Goal: Task Accomplishment & Management: Manage account settings

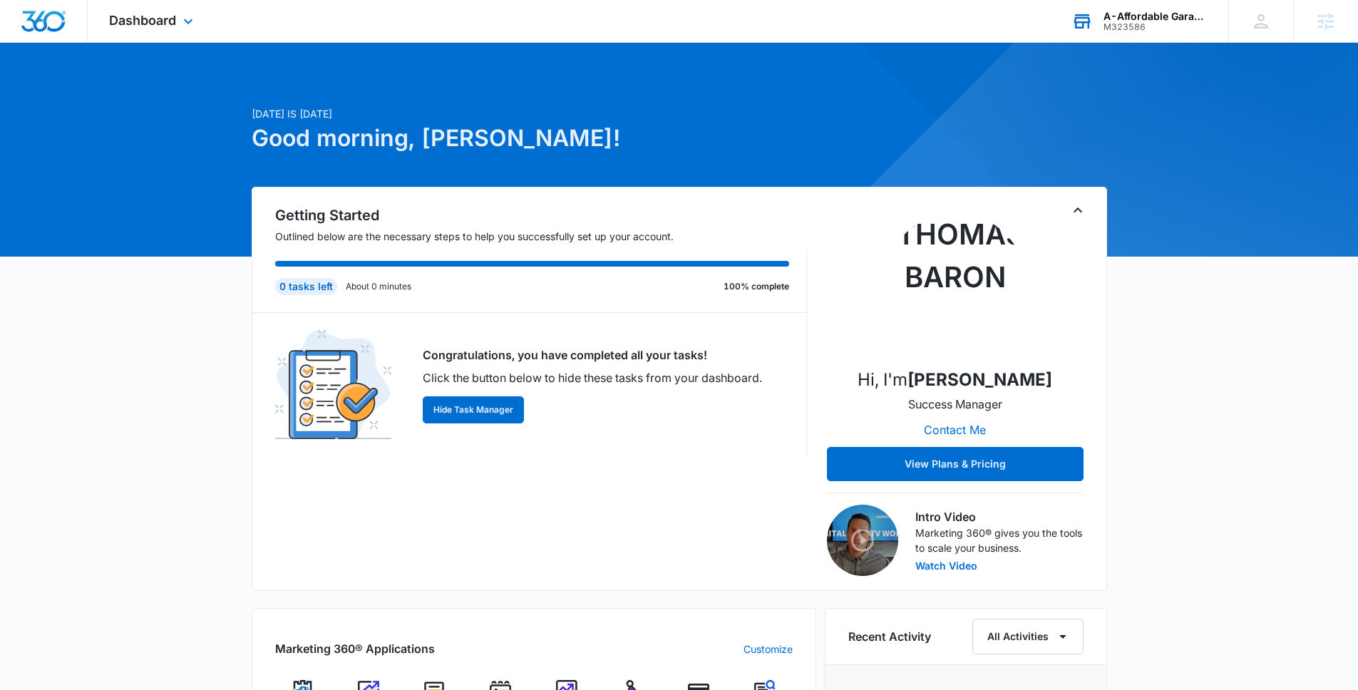
click at [1147, 11] on div "A-Affordable Garage Doors" at bounding box center [1155, 16] width 104 height 11
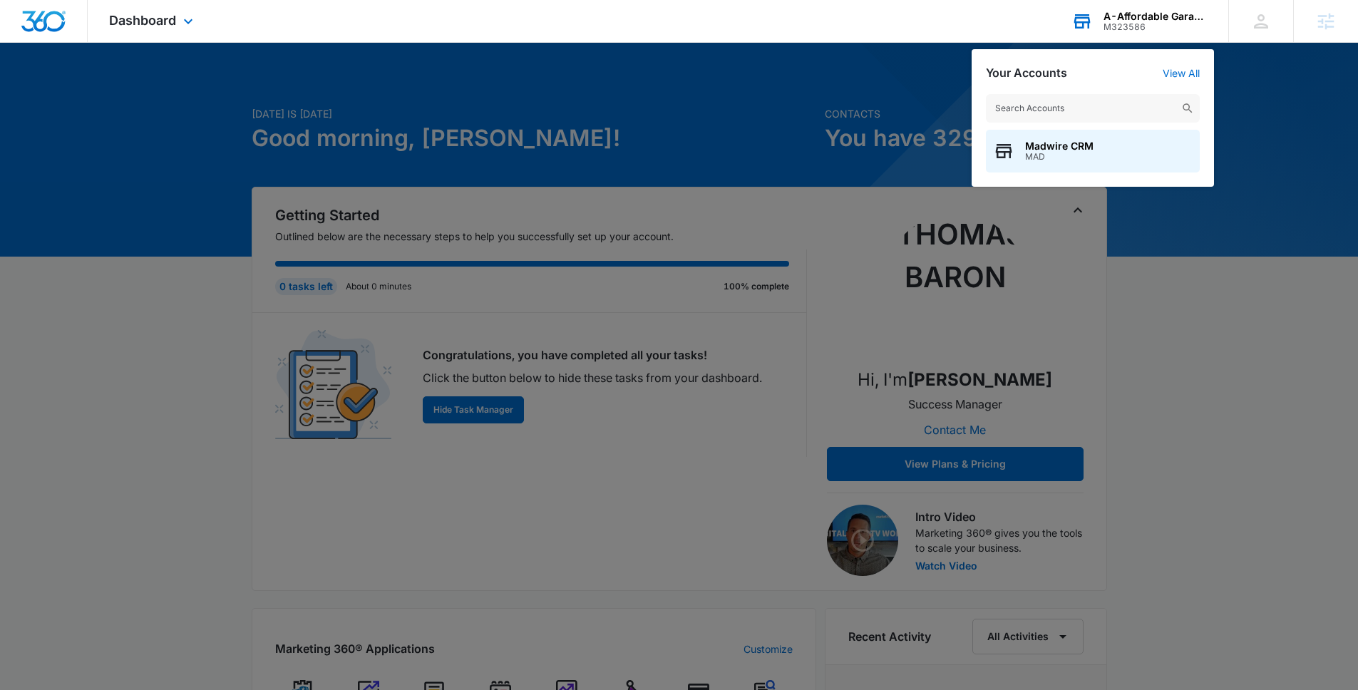
click at [1090, 108] on input "text" at bounding box center [1093, 108] width 214 height 29
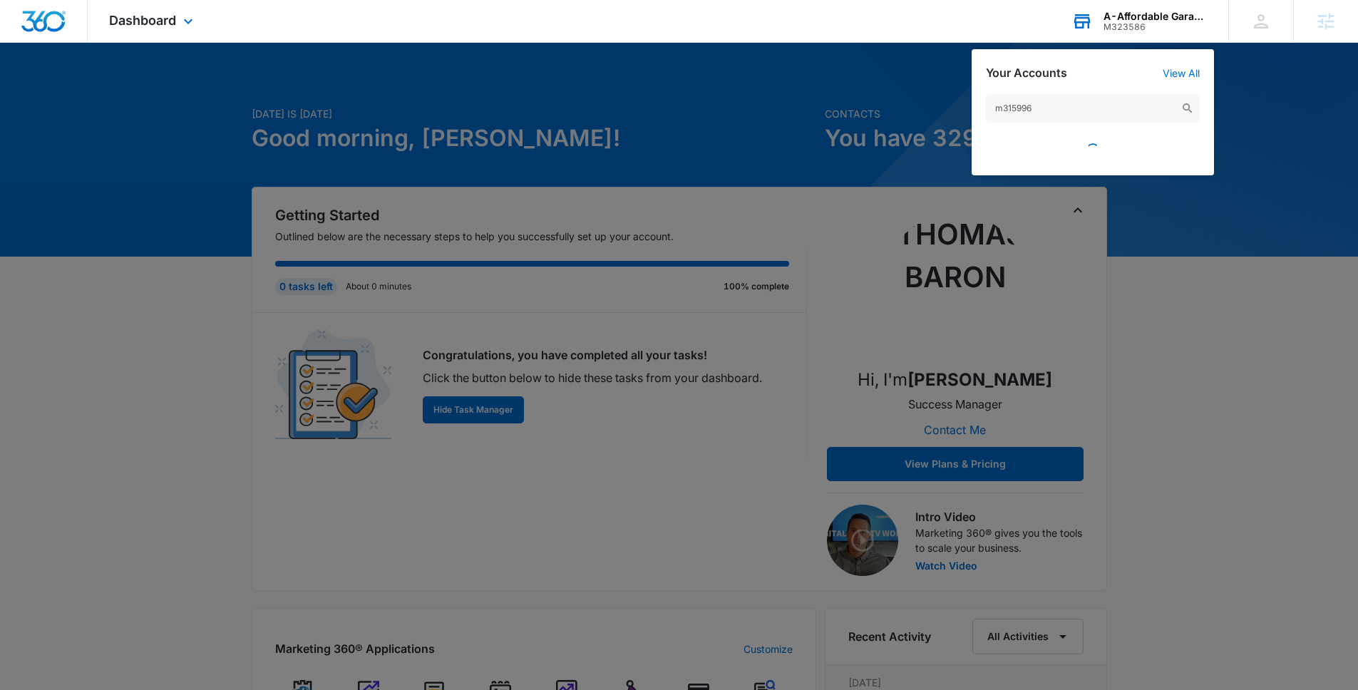
type input "m315996"
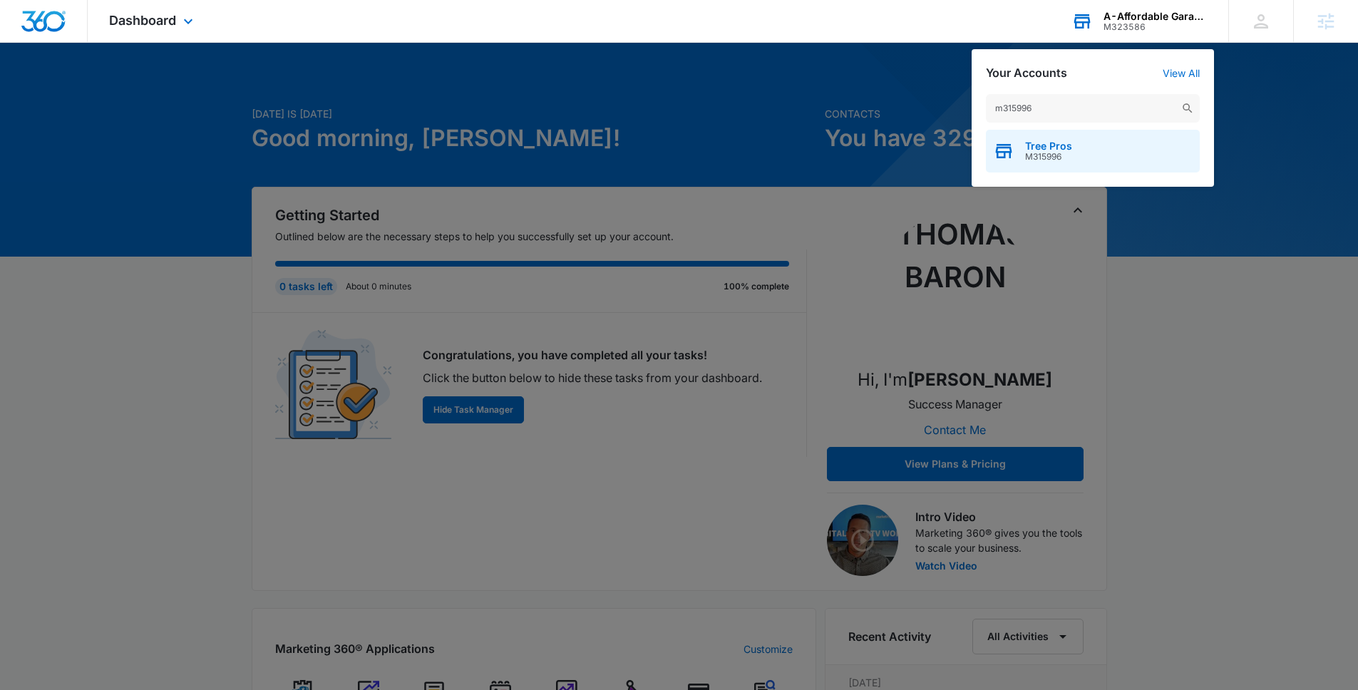
click at [1051, 156] on span "M315996" at bounding box center [1048, 157] width 47 height 10
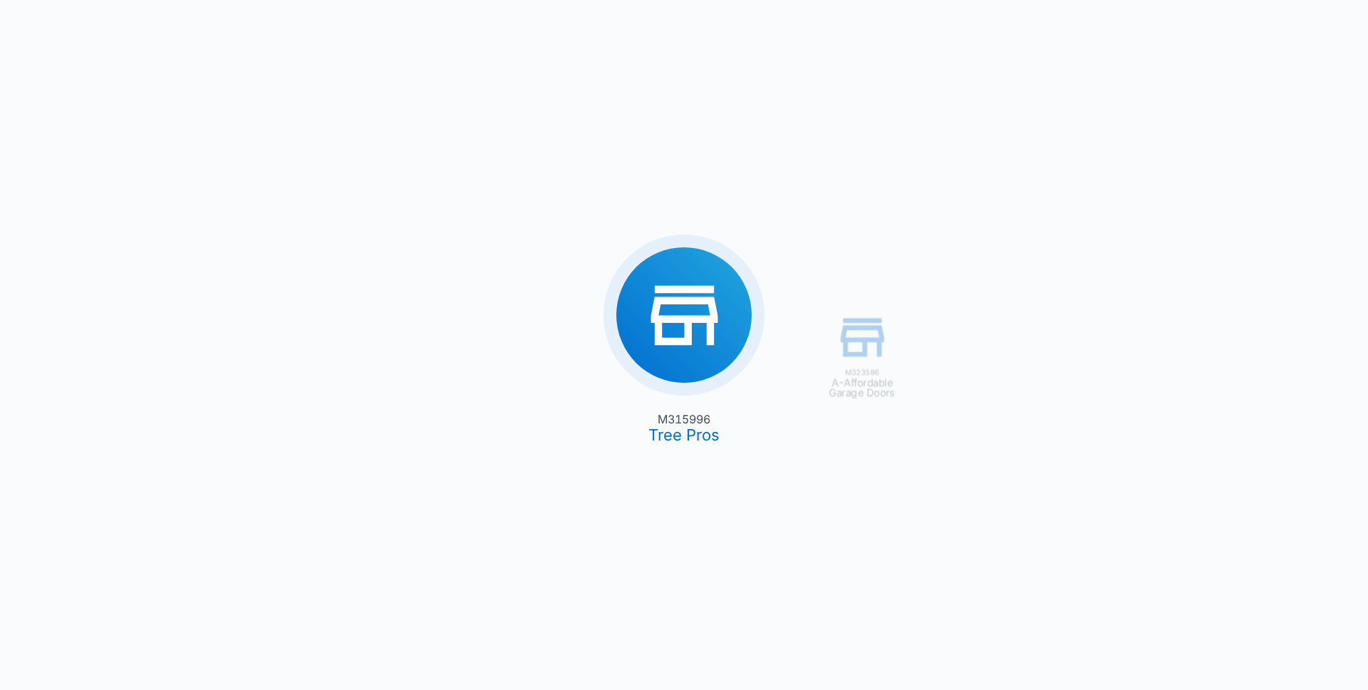
click at [669, 415] on div "M323586 A-Affordable Garage Doors M315996 Tree Pros" at bounding box center [684, 345] width 1368 height 690
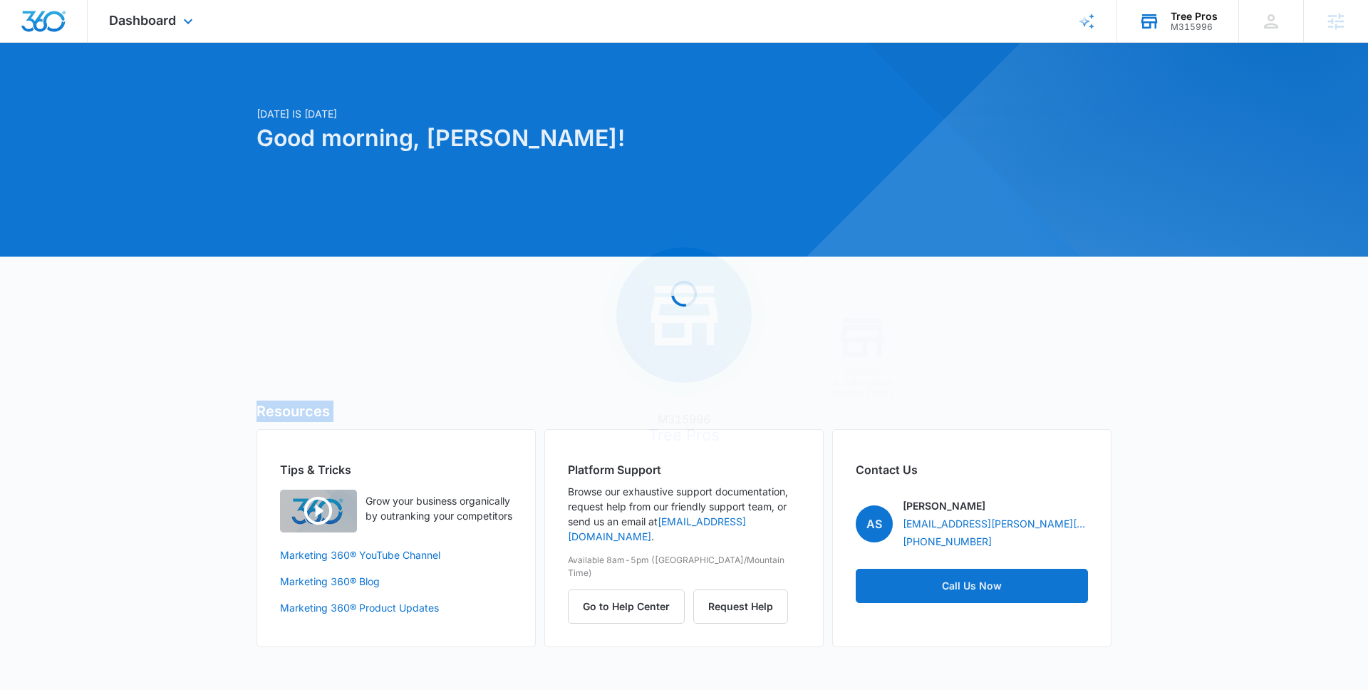
click at [669, 415] on h5 "Resources" at bounding box center [684, 411] width 855 height 21
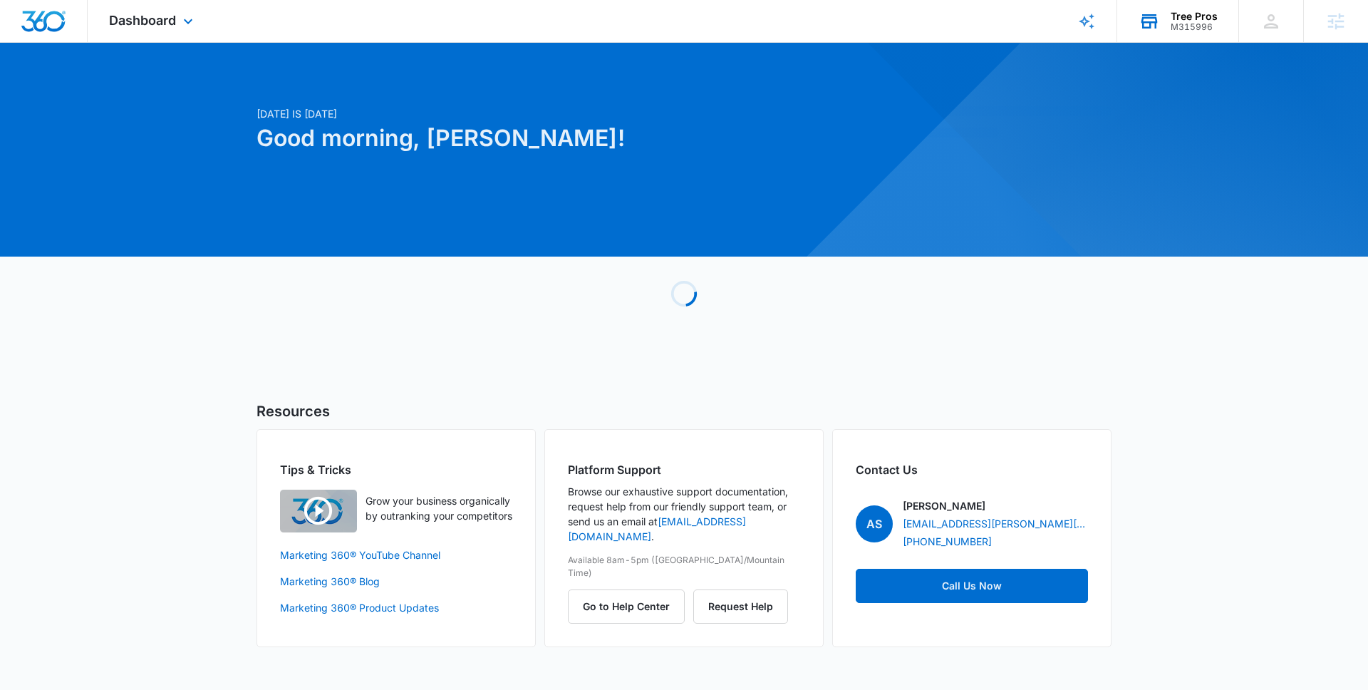
click at [1198, 28] on div "M315996" at bounding box center [1194, 27] width 47 height 10
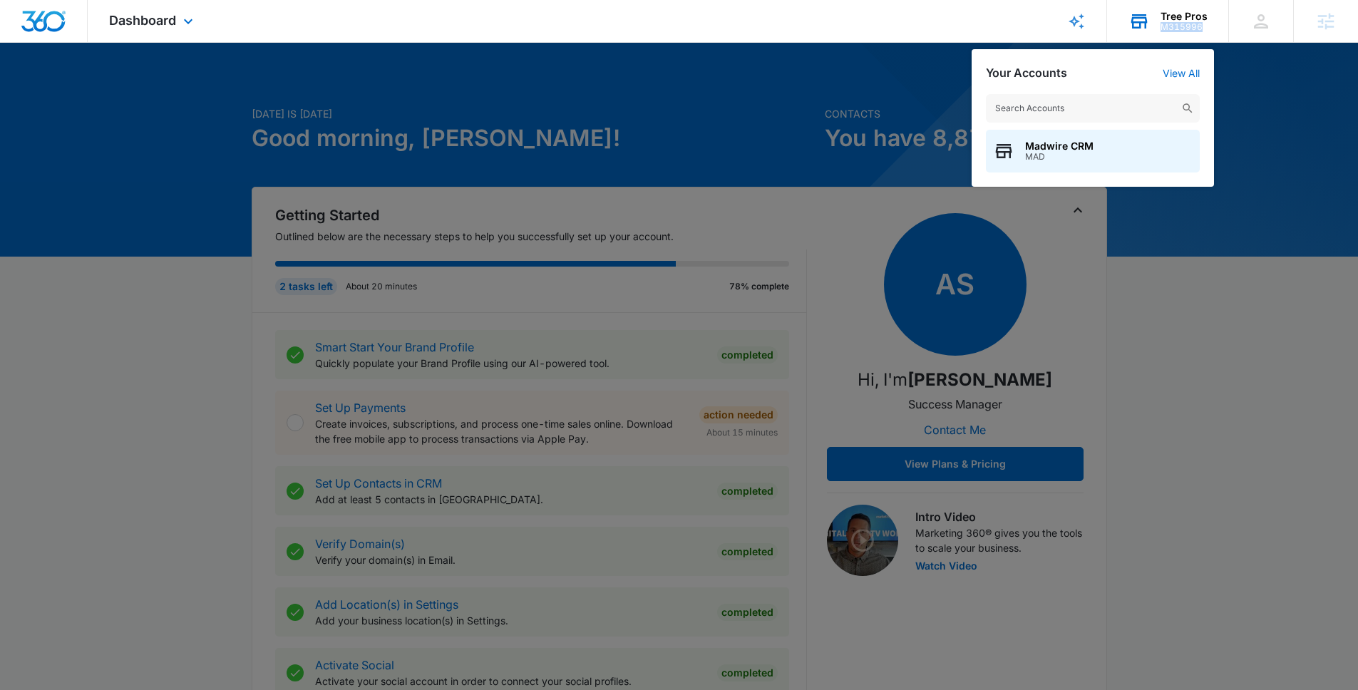
click at [1197, 28] on div "M315996" at bounding box center [1183, 27] width 47 height 10
click at [1187, 27] on div "M315996" at bounding box center [1183, 27] width 47 height 10
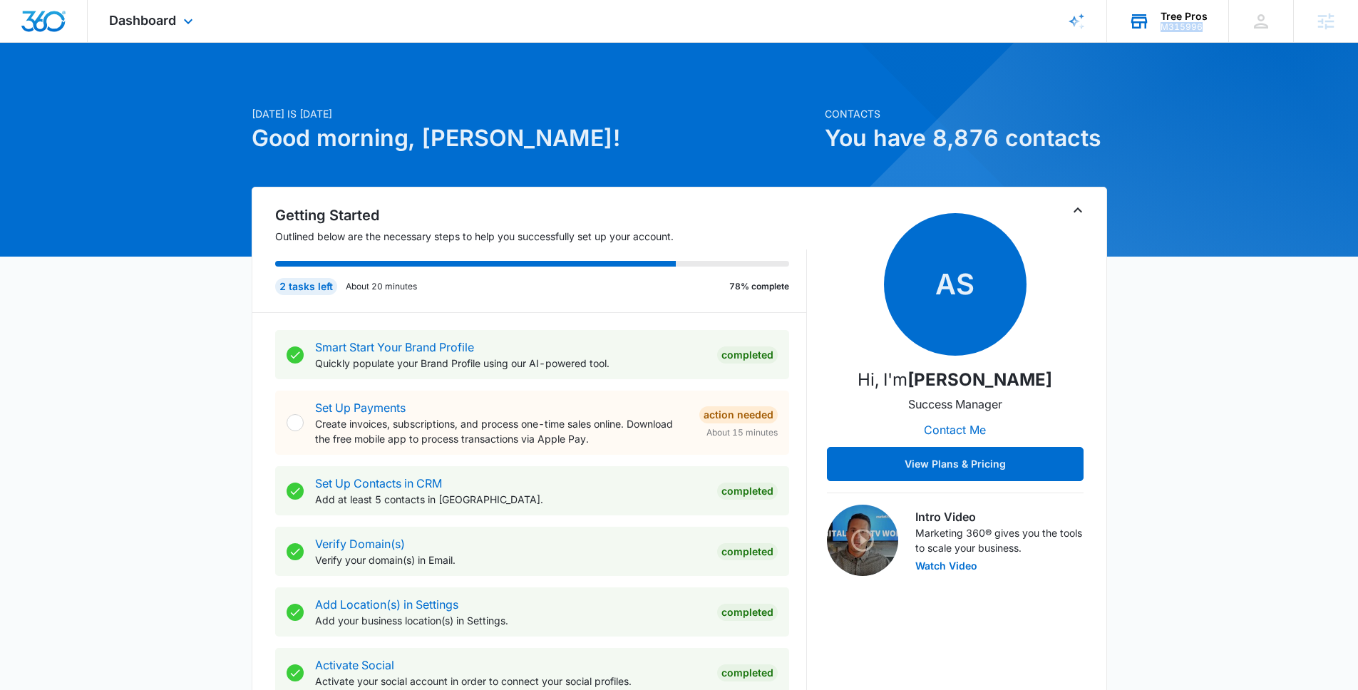
click at [1187, 27] on div "M315996" at bounding box center [1183, 27] width 47 height 10
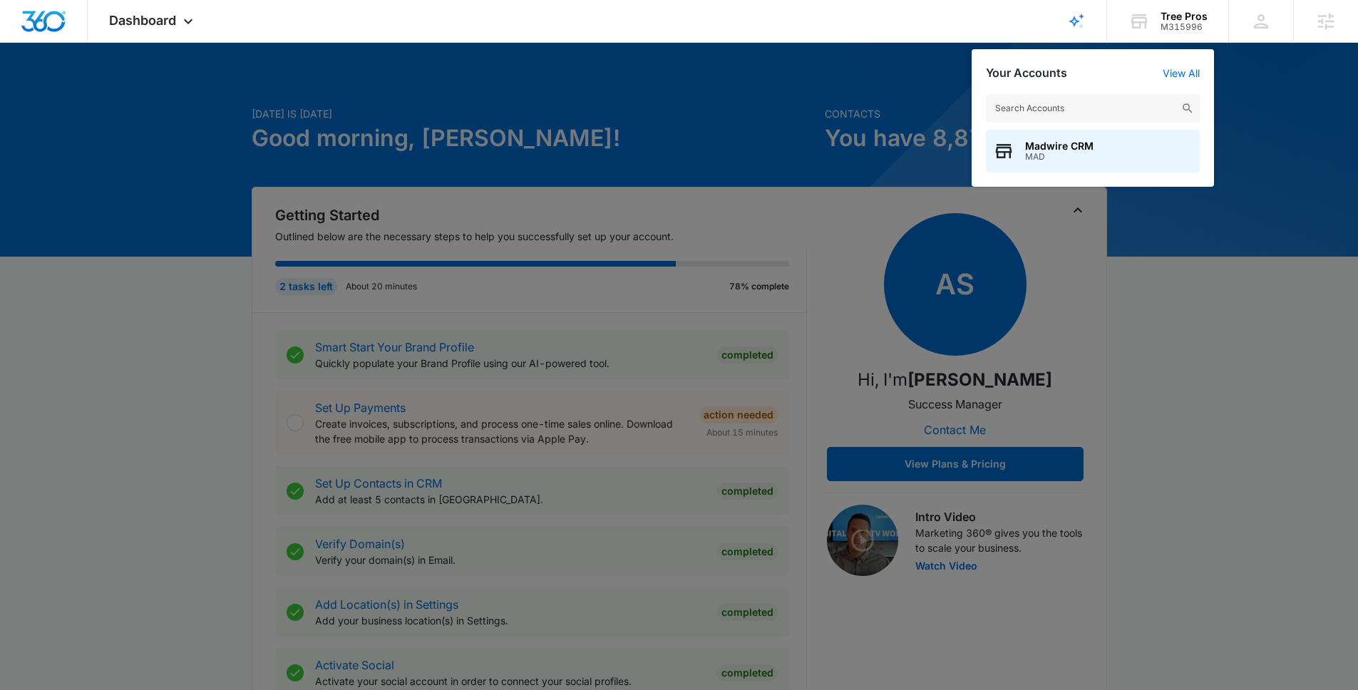
click at [167, 48] on div at bounding box center [679, 345] width 1358 height 690
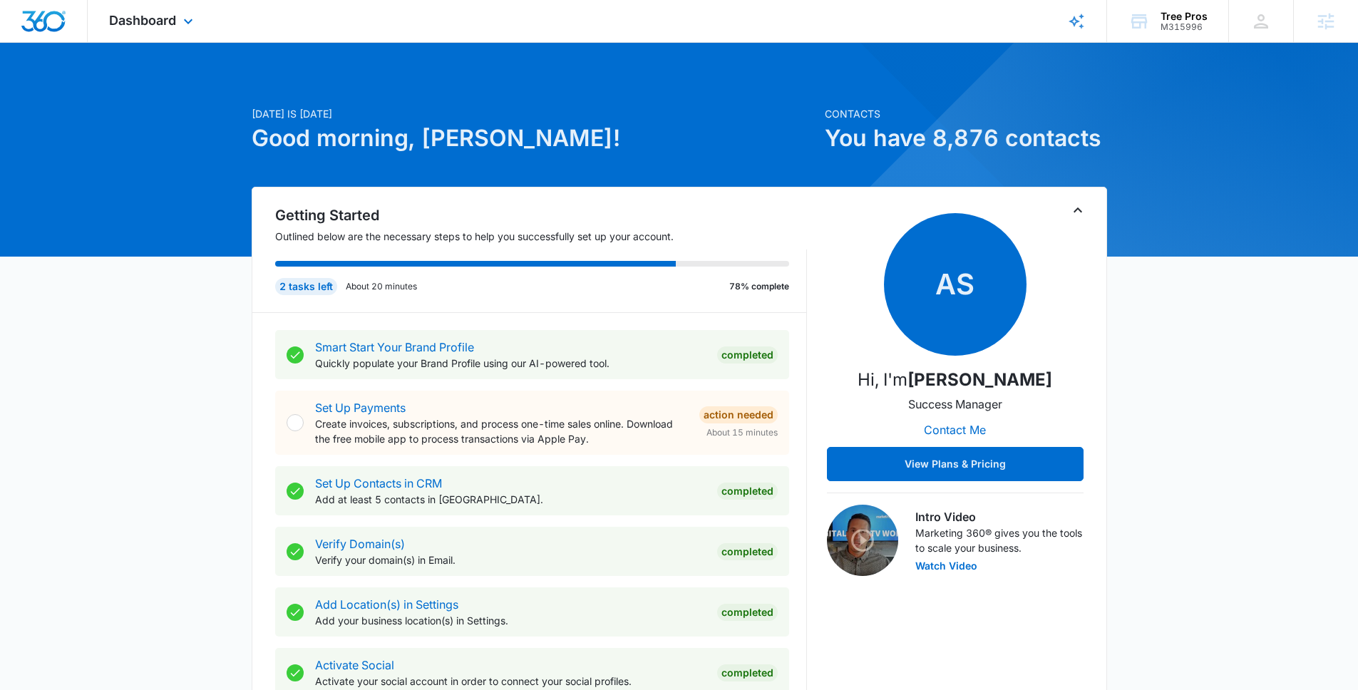
click at [175, 31] on div "Dashboard Apps Reputation Websites Forms CRM Email Social Payments POS Content …" at bounding box center [153, 21] width 130 height 42
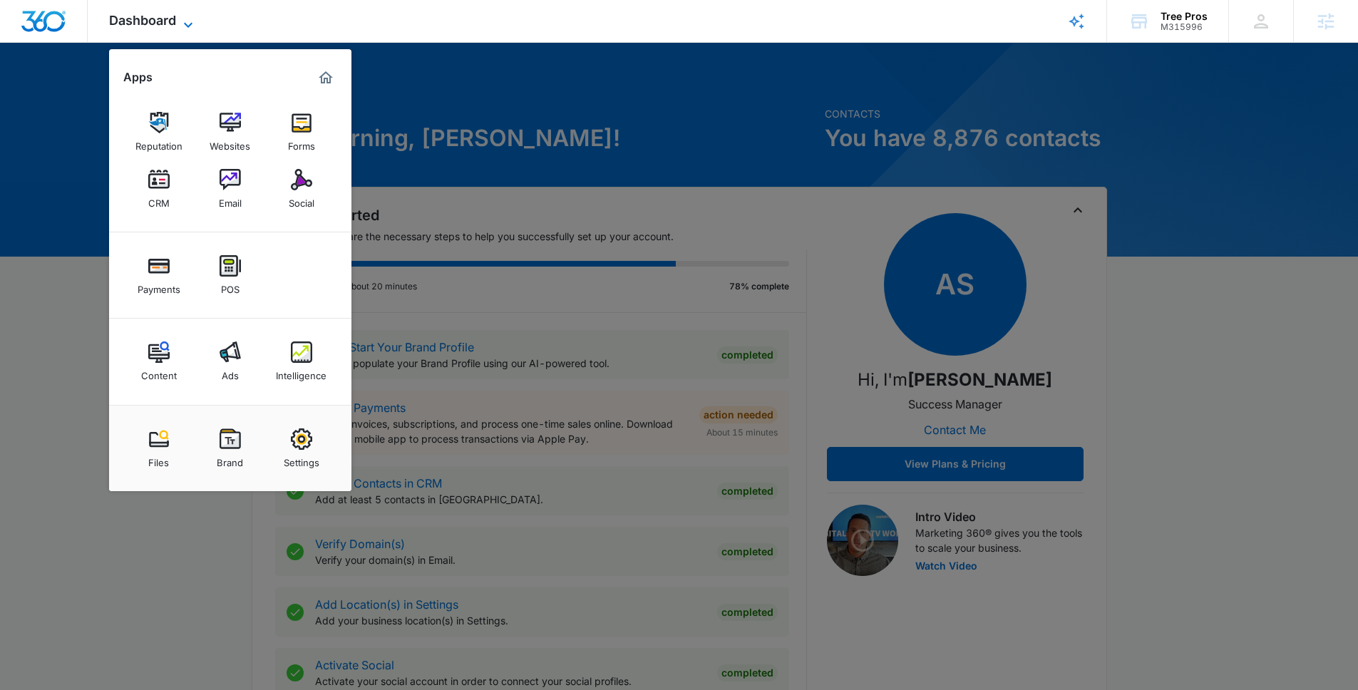
click at [185, 18] on icon at bounding box center [188, 24] width 17 height 17
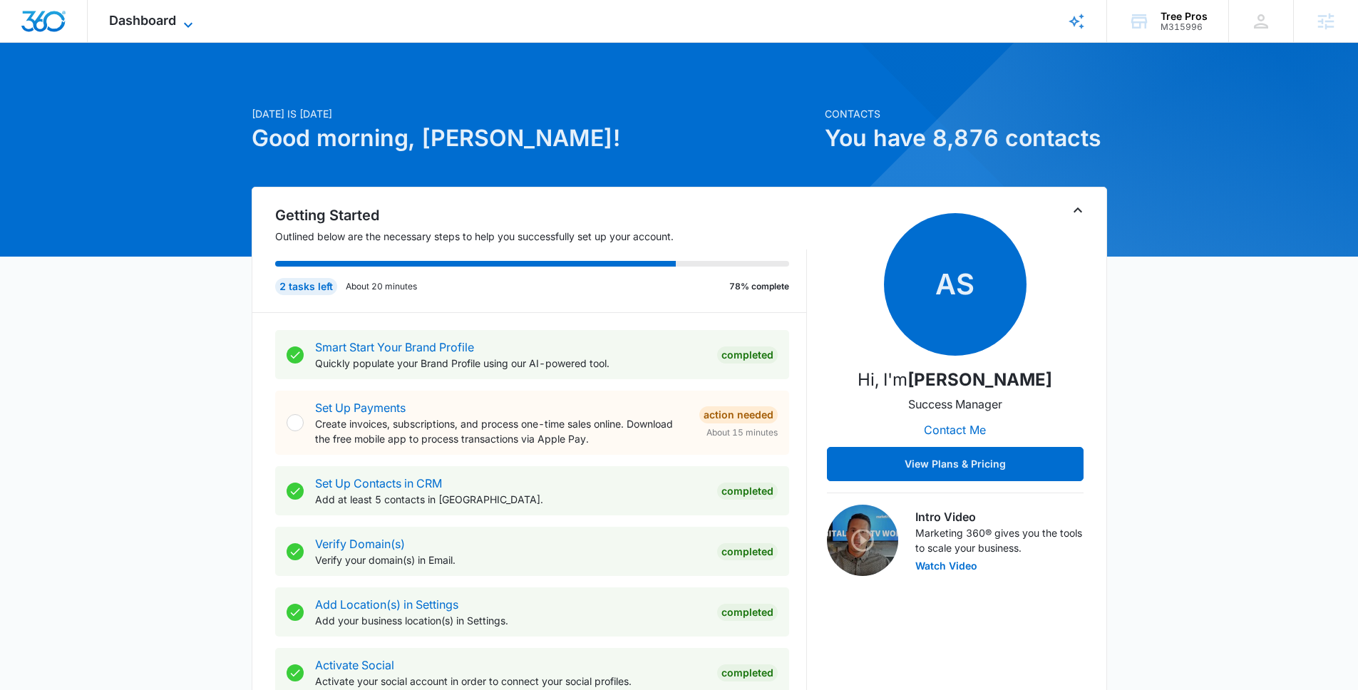
click at [192, 21] on icon at bounding box center [188, 24] width 17 height 17
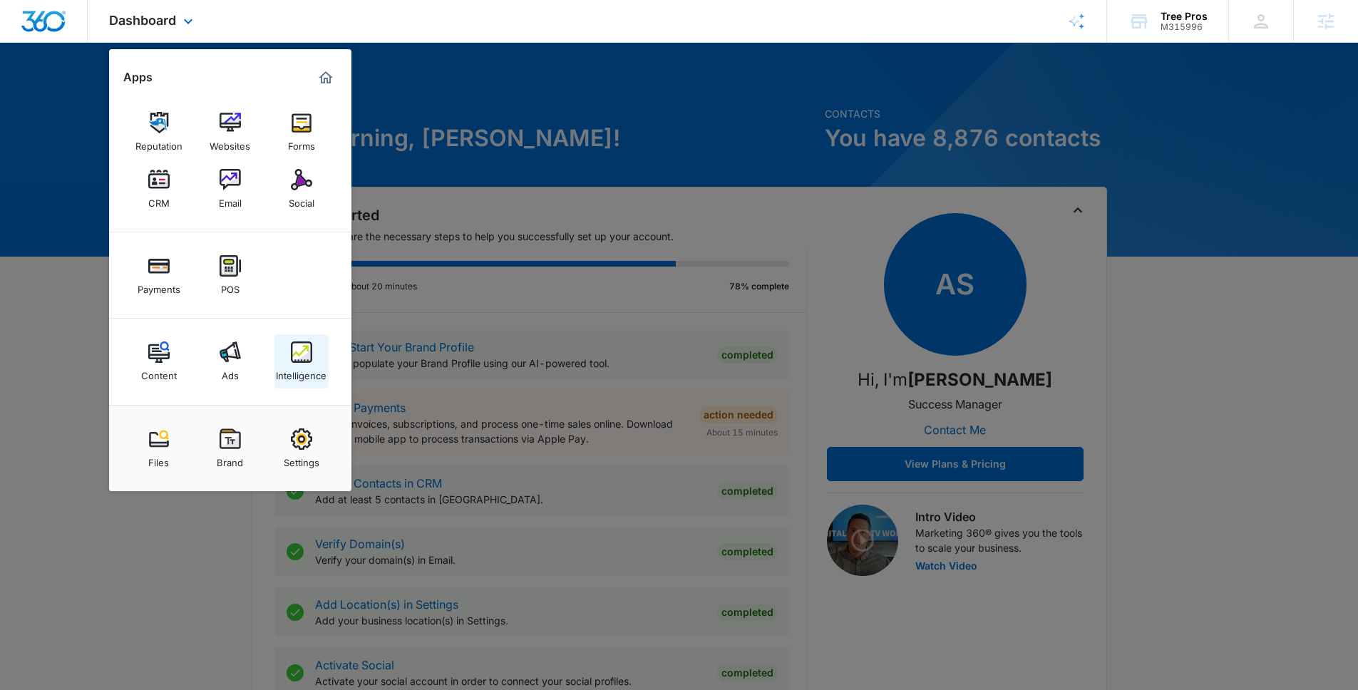
click at [305, 370] on div "Intelligence" at bounding box center [301, 372] width 51 height 19
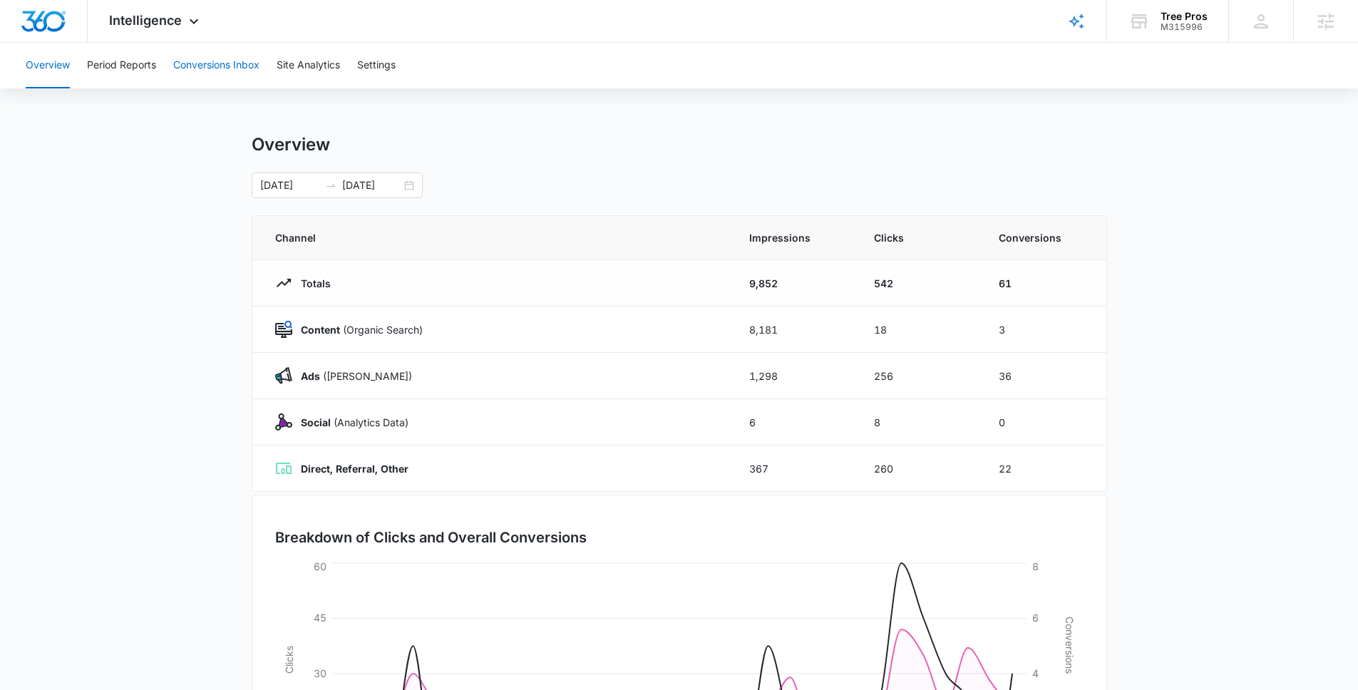
click at [234, 77] on button "Conversions Inbox" at bounding box center [216, 66] width 86 height 46
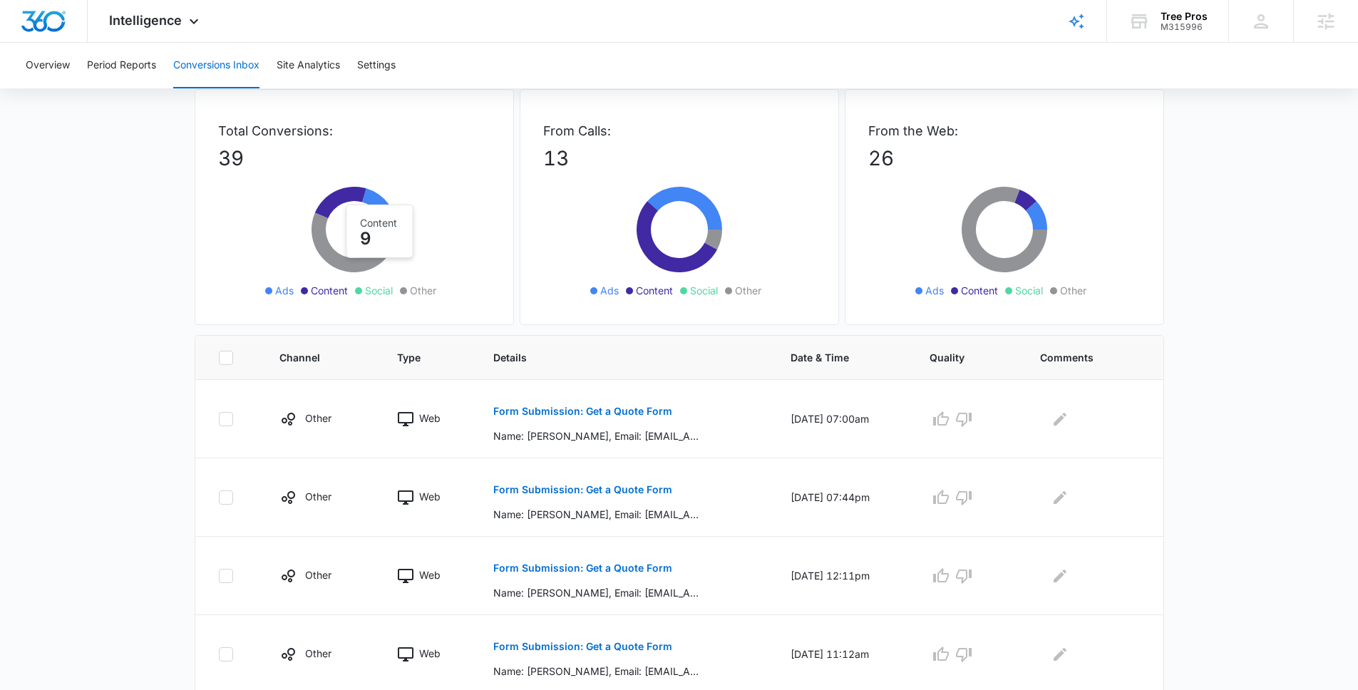
scroll to position [145, 0]
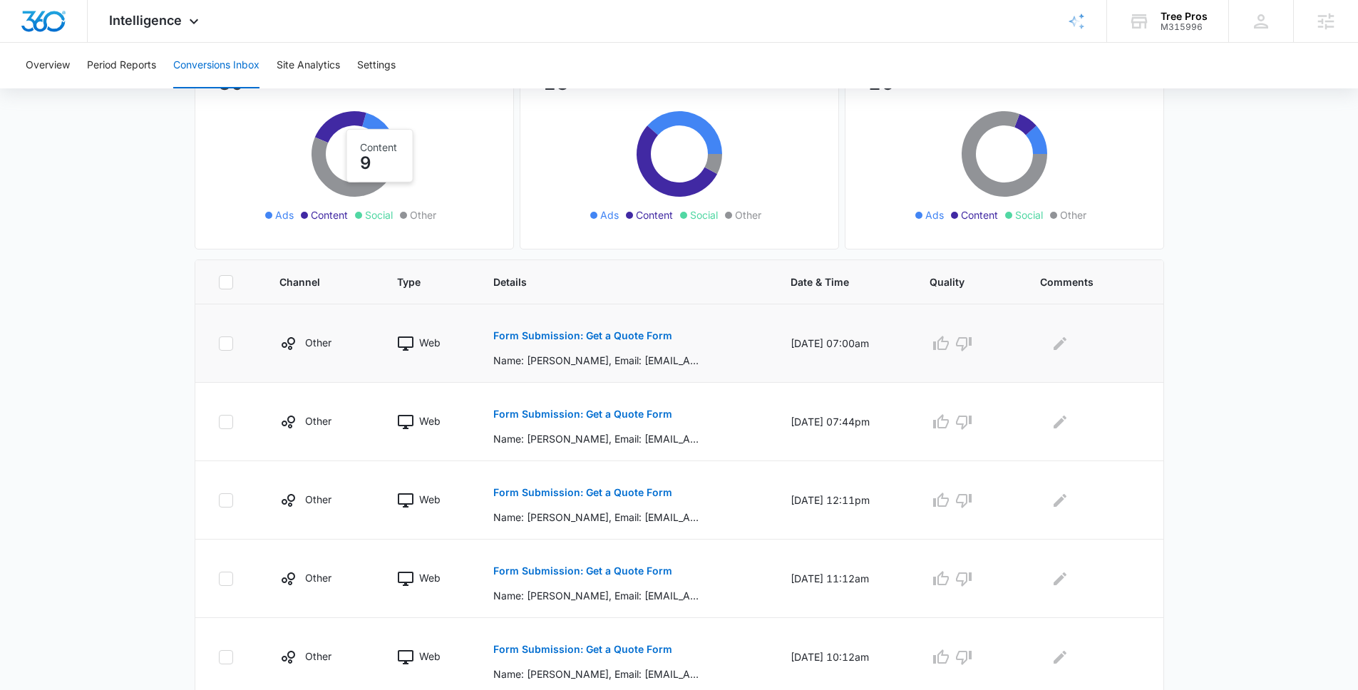
click at [657, 319] on div "Form Submission: Get a Quote Form Name: [PERSON_NAME], Email: [EMAIL_ADDRESS][D…" at bounding box center [624, 343] width 263 height 49
click at [651, 341] on button "Form Submission: Get a Quote Form" at bounding box center [582, 336] width 179 height 34
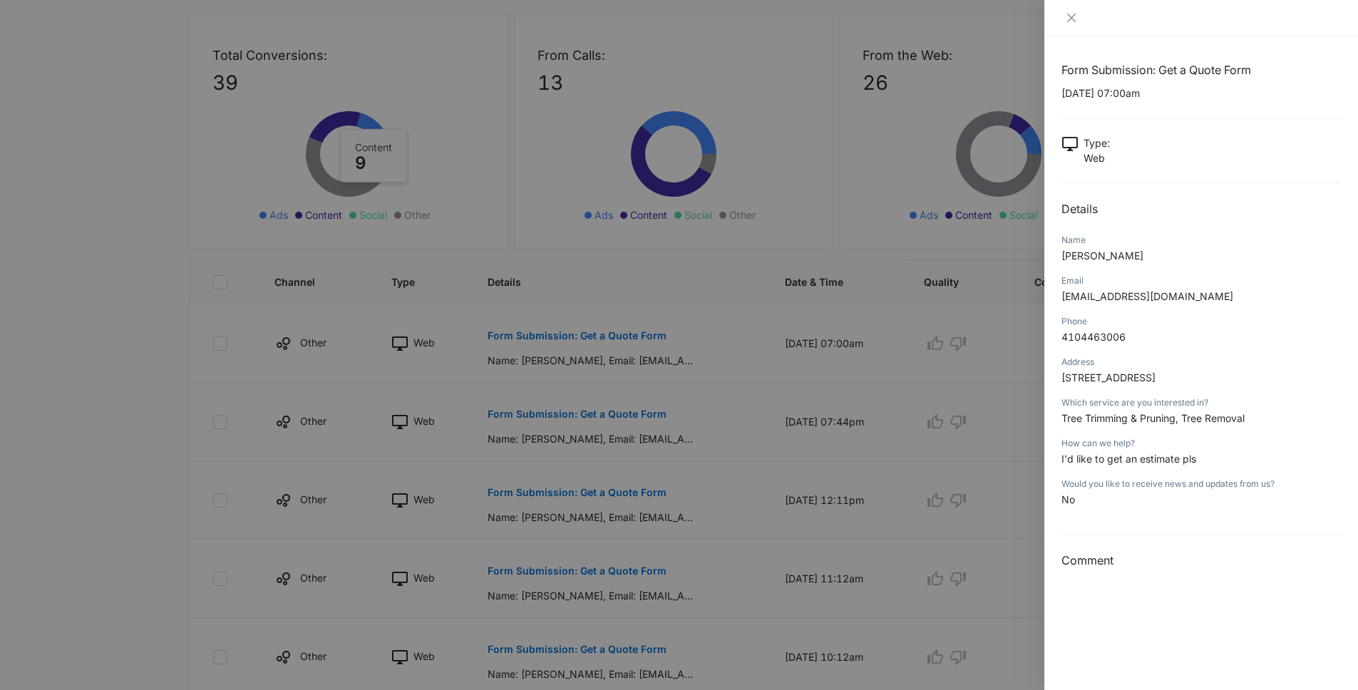
click at [700, 351] on div at bounding box center [679, 345] width 1358 height 690
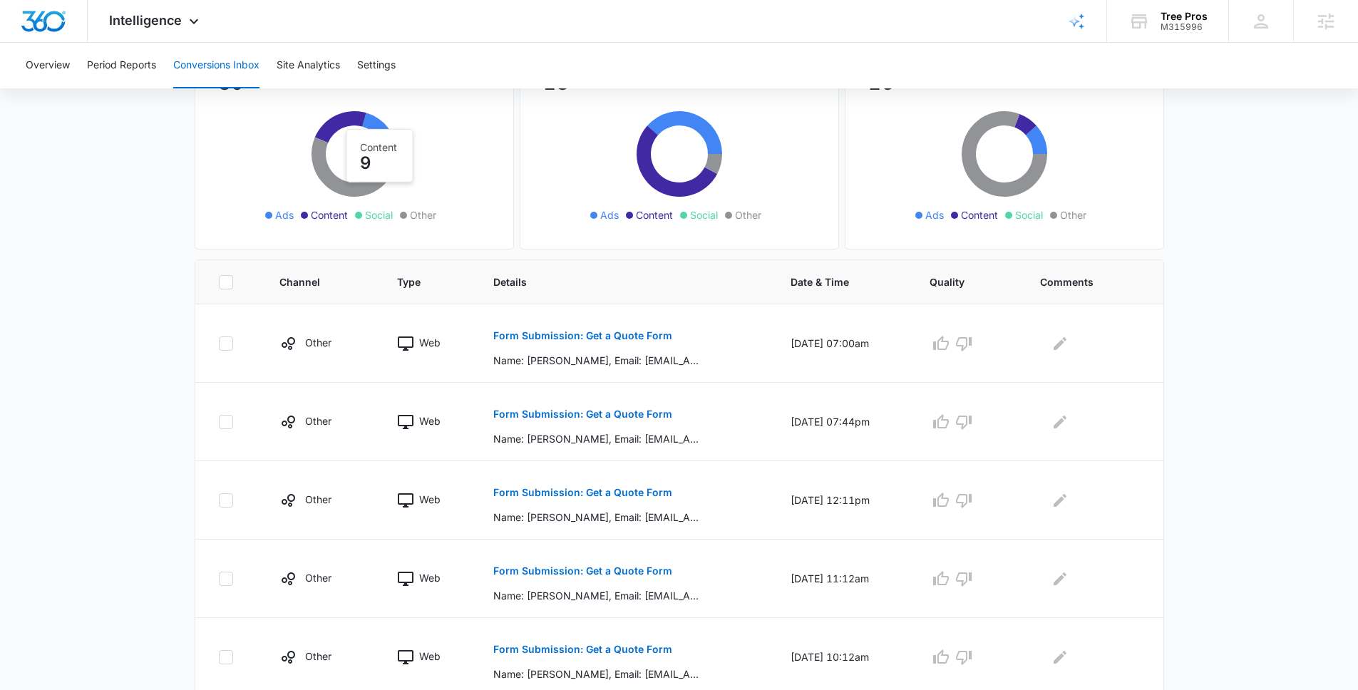
click at [642, 398] on button "Form Submission: Get a Quote Form" at bounding box center [582, 414] width 179 height 34
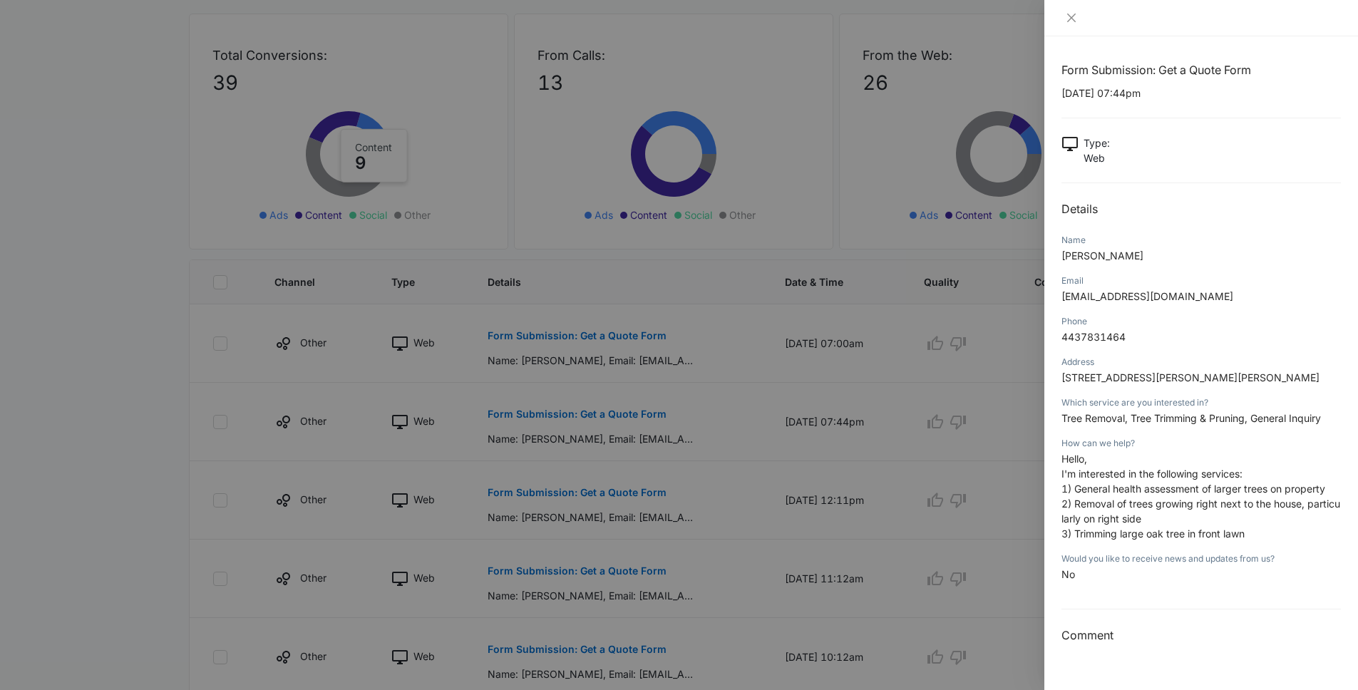
click at [642, 400] on div at bounding box center [679, 345] width 1358 height 690
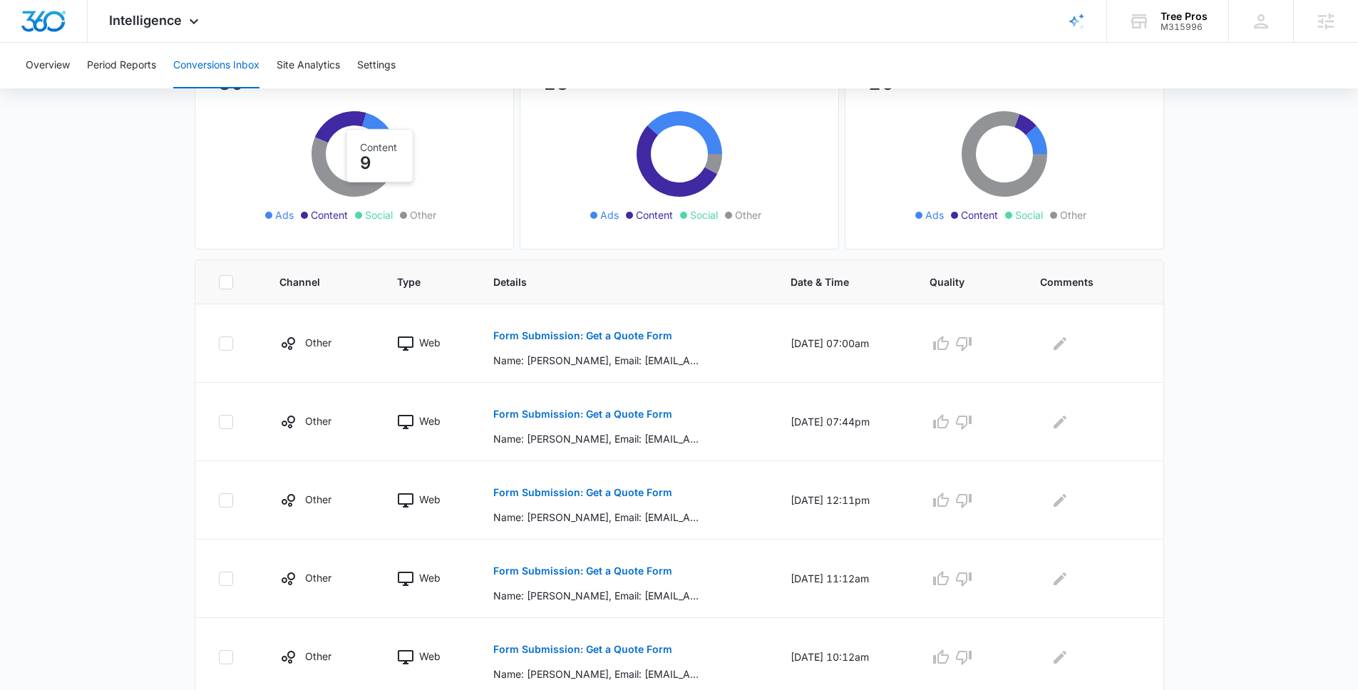
click at [651, 482] on button "Form Submission: Get a Quote Form" at bounding box center [582, 492] width 179 height 34
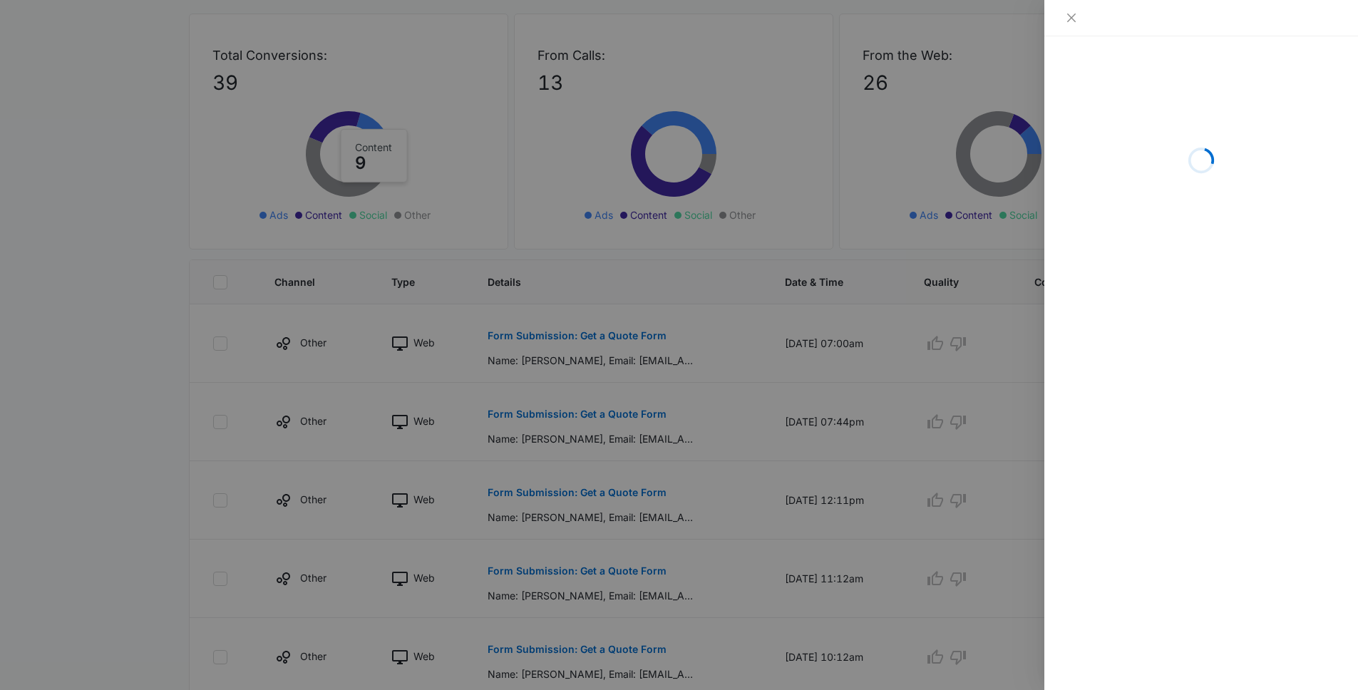
click at [654, 485] on div at bounding box center [679, 345] width 1358 height 690
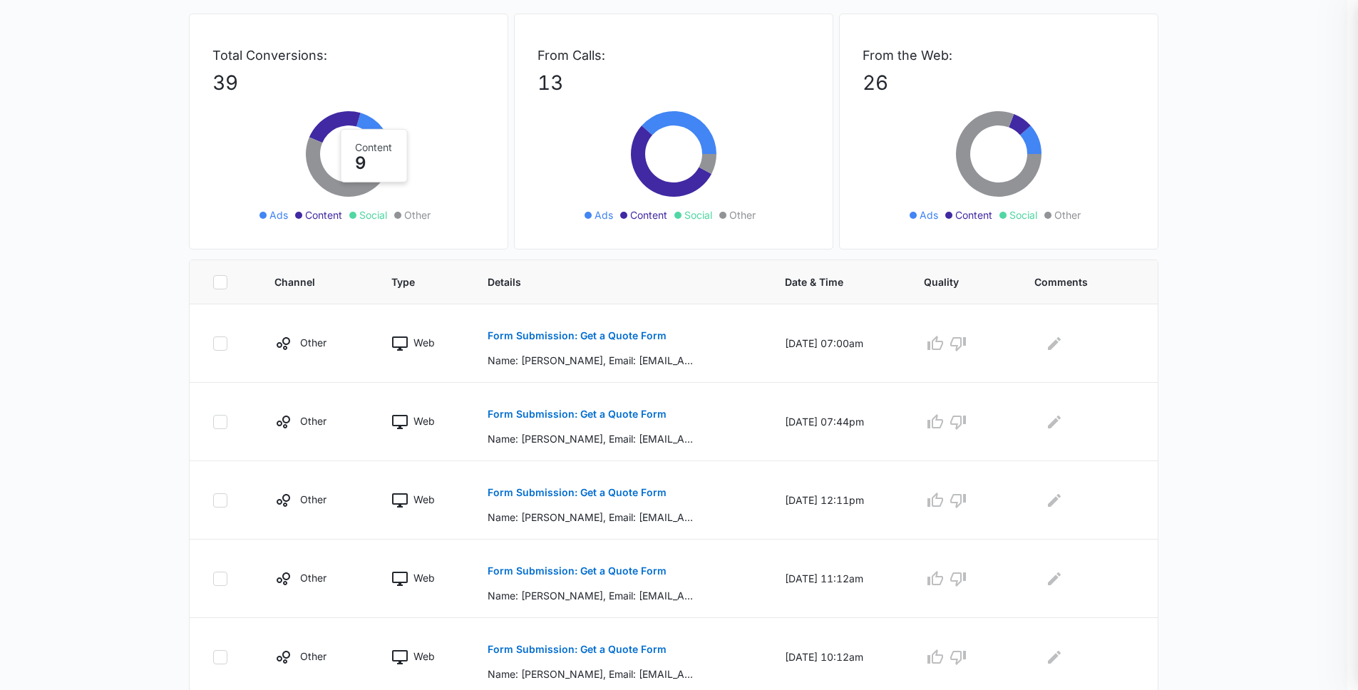
click at [654, 485] on button "Form Submission: Get a Quote Form" at bounding box center [576, 492] width 179 height 34
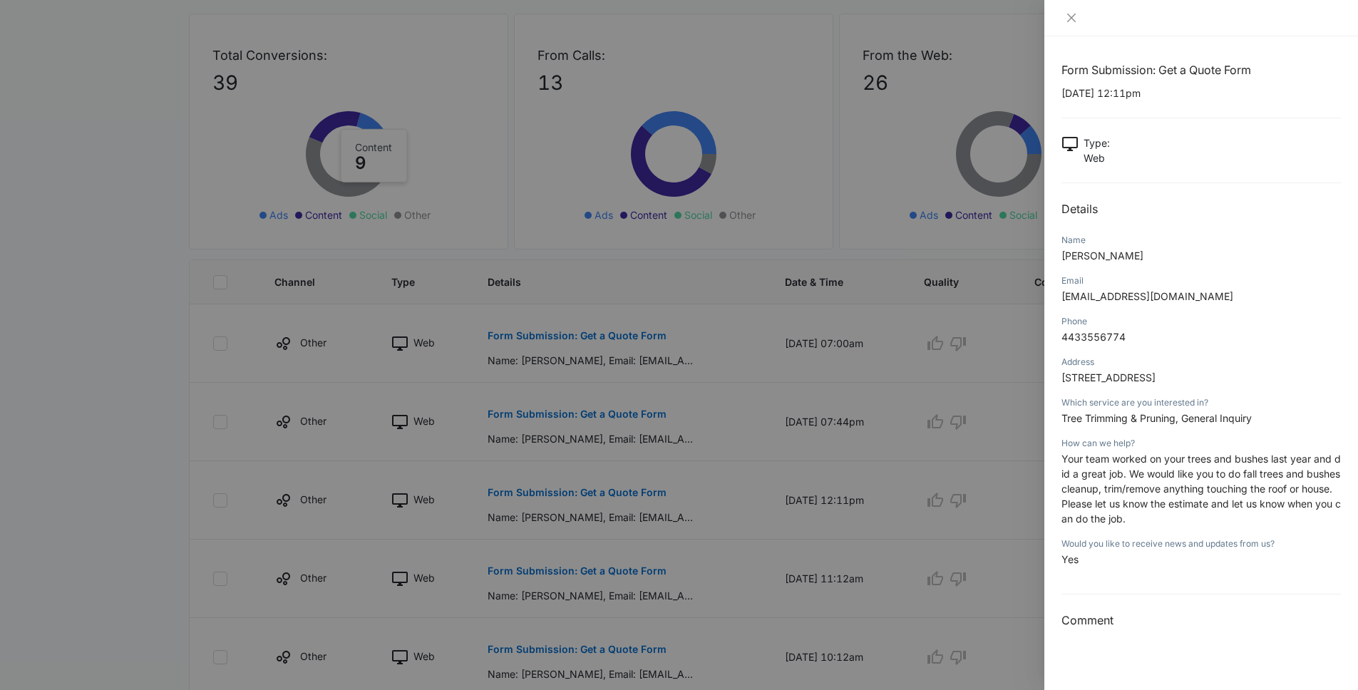
click at [654, 485] on div at bounding box center [679, 345] width 1358 height 690
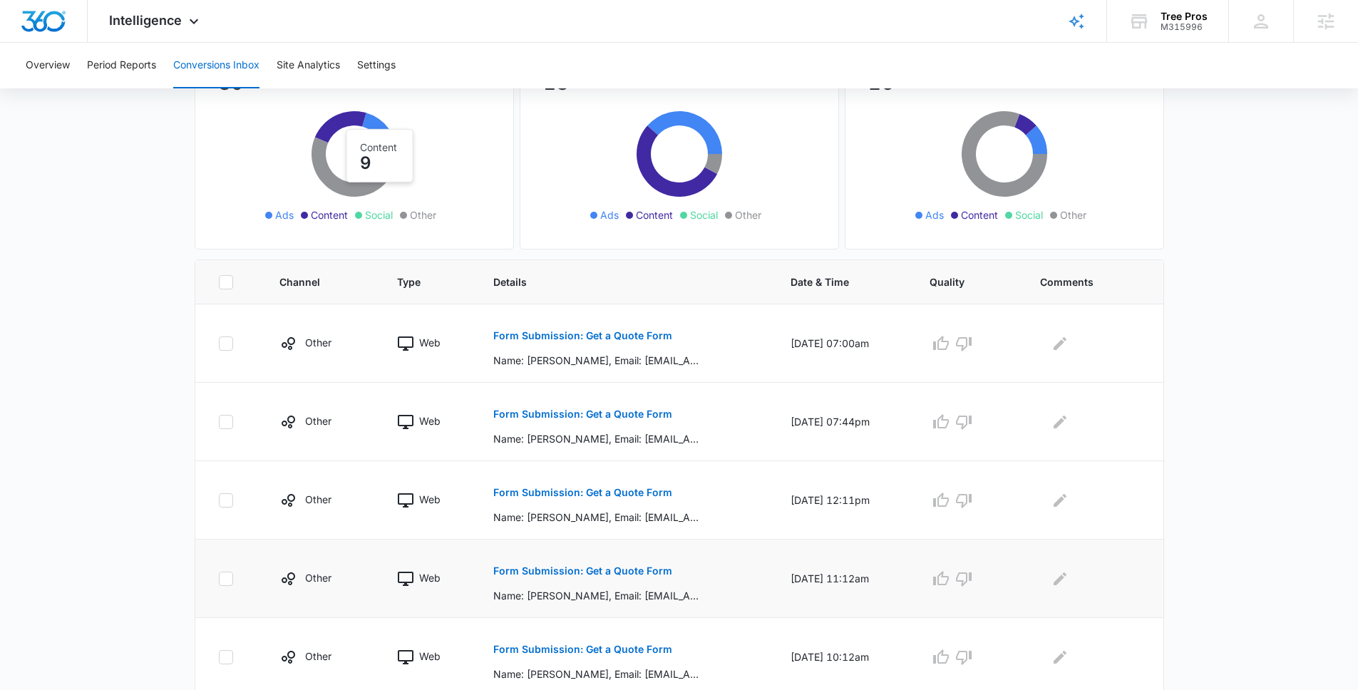
click at [649, 554] on button "Form Submission: Get a Quote Form" at bounding box center [582, 571] width 179 height 34
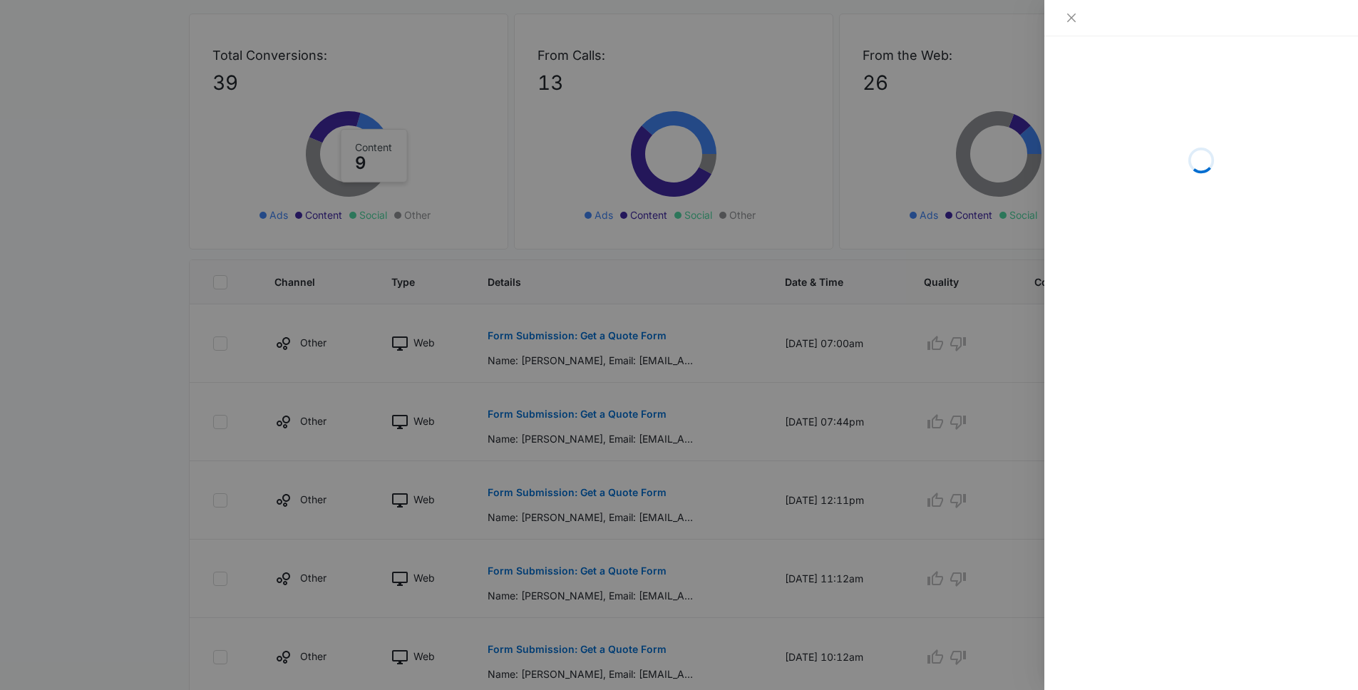
click at [649, 559] on div at bounding box center [679, 345] width 1358 height 690
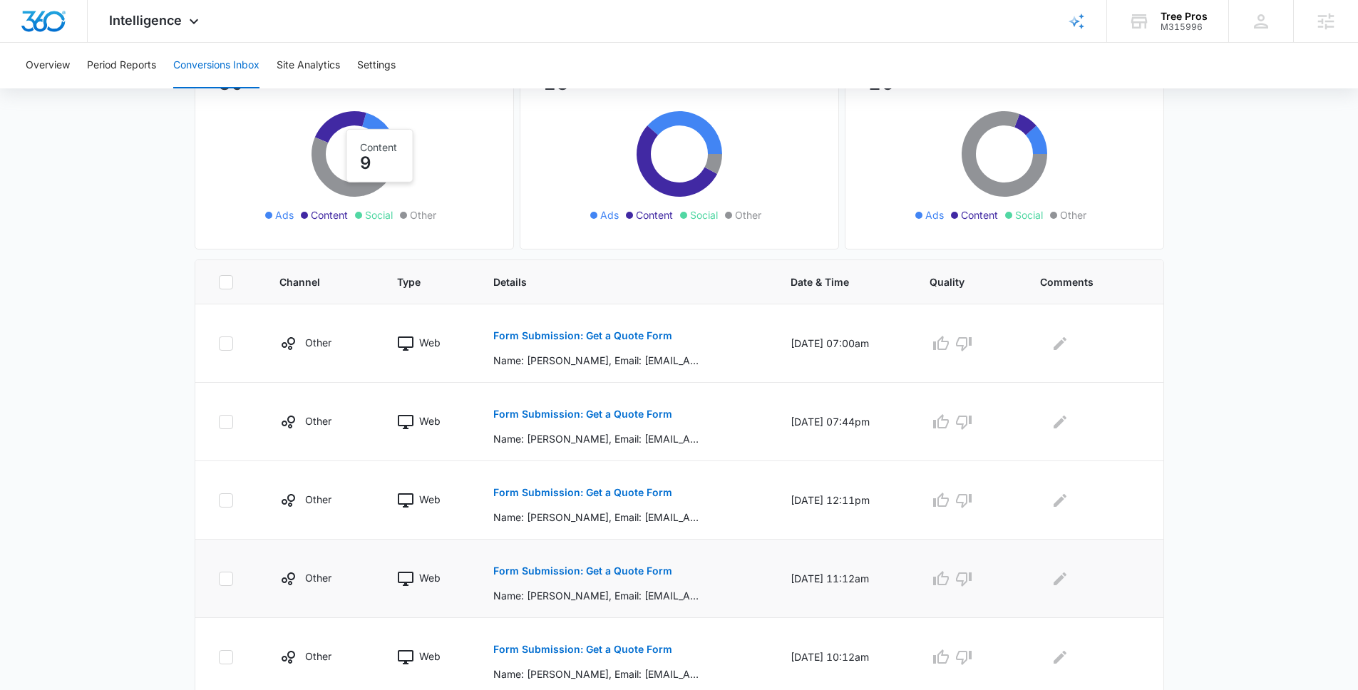
click at [649, 559] on button "Form Submission: Get a Quote Form" at bounding box center [582, 571] width 179 height 34
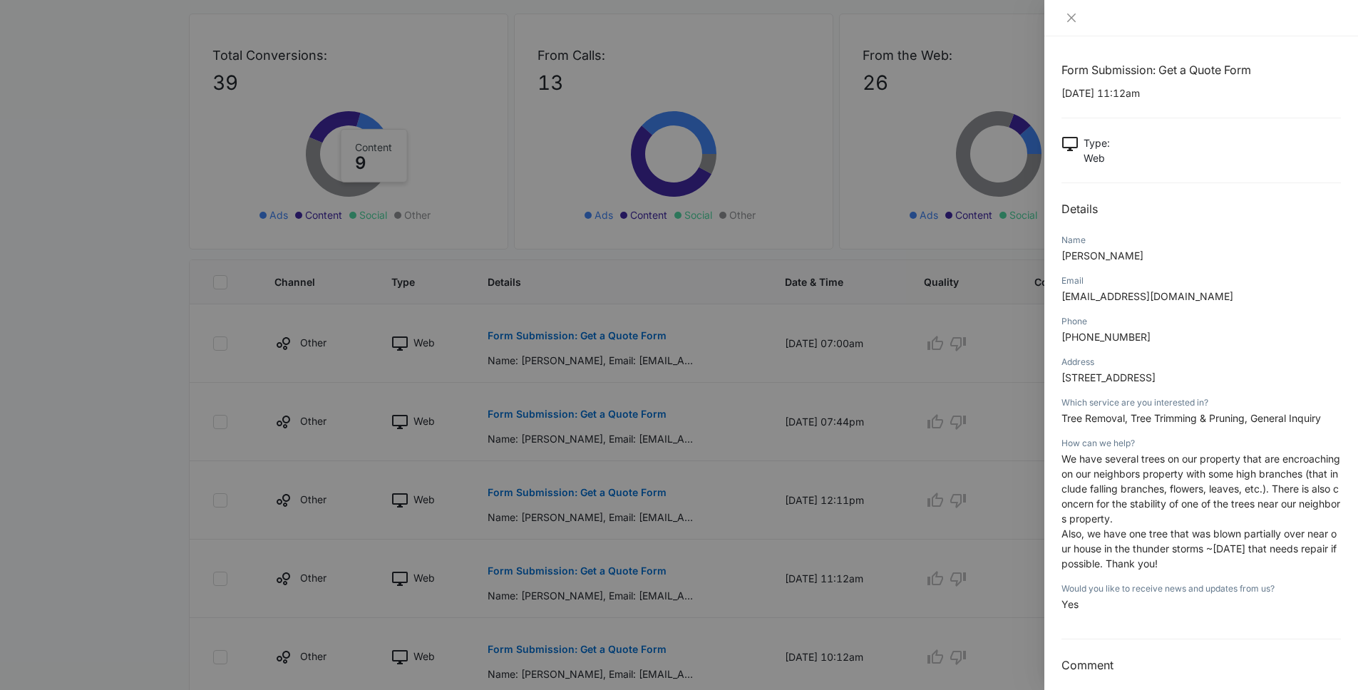
click at [237, 397] on div at bounding box center [679, 345] width 1358 height 690
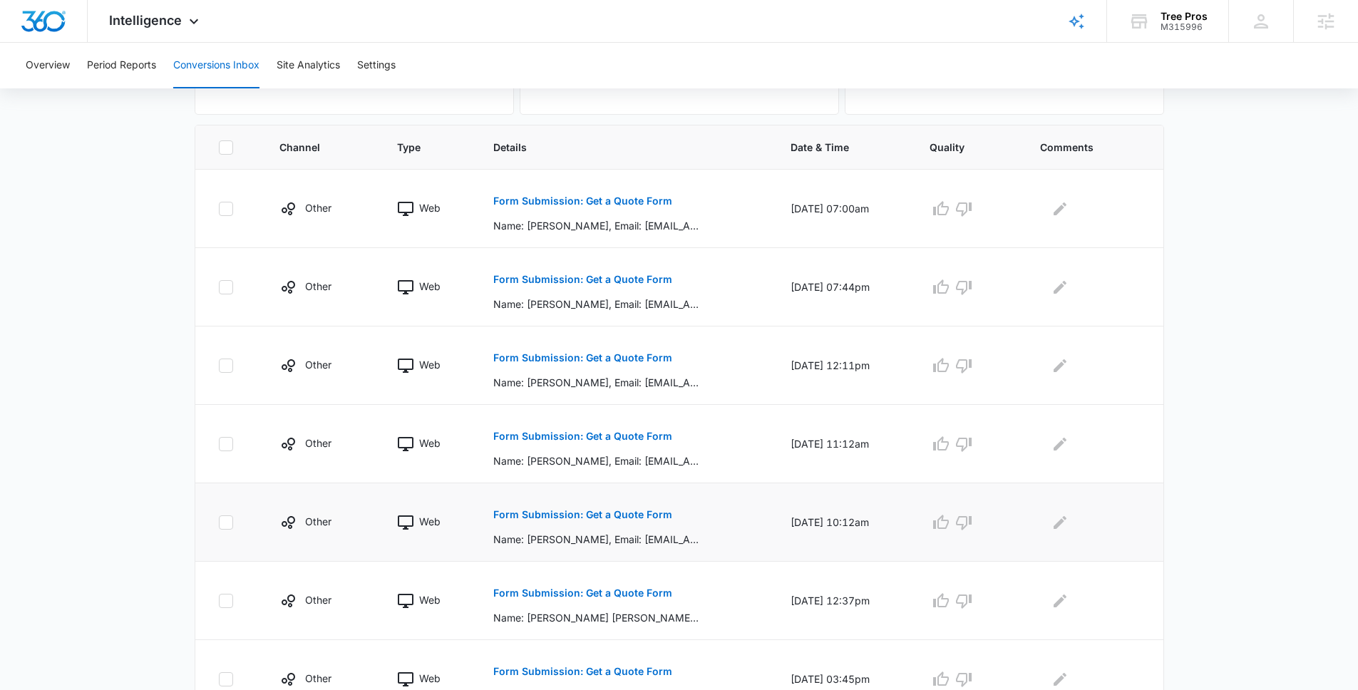
scroll to position [341, 0]
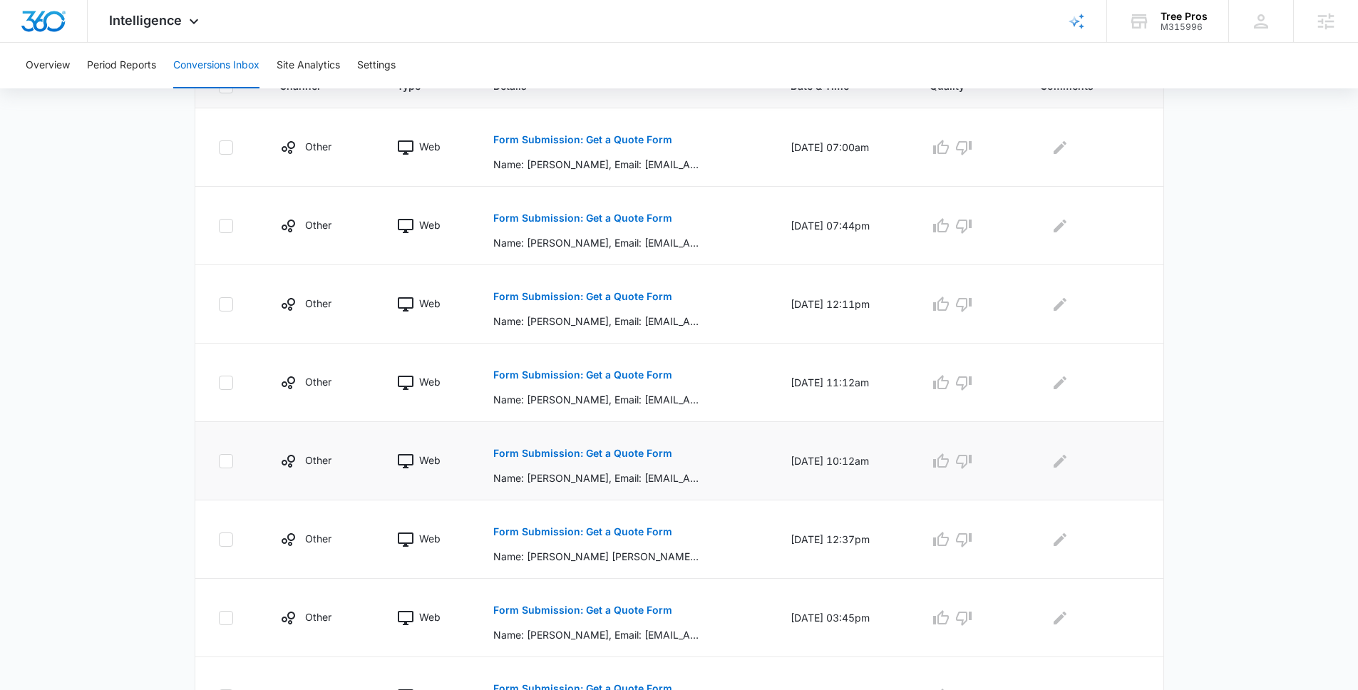
click at [636, 454] on p "Form Submission: Get a Quote Form" at bounding box center [582, 453] width 179 height 10
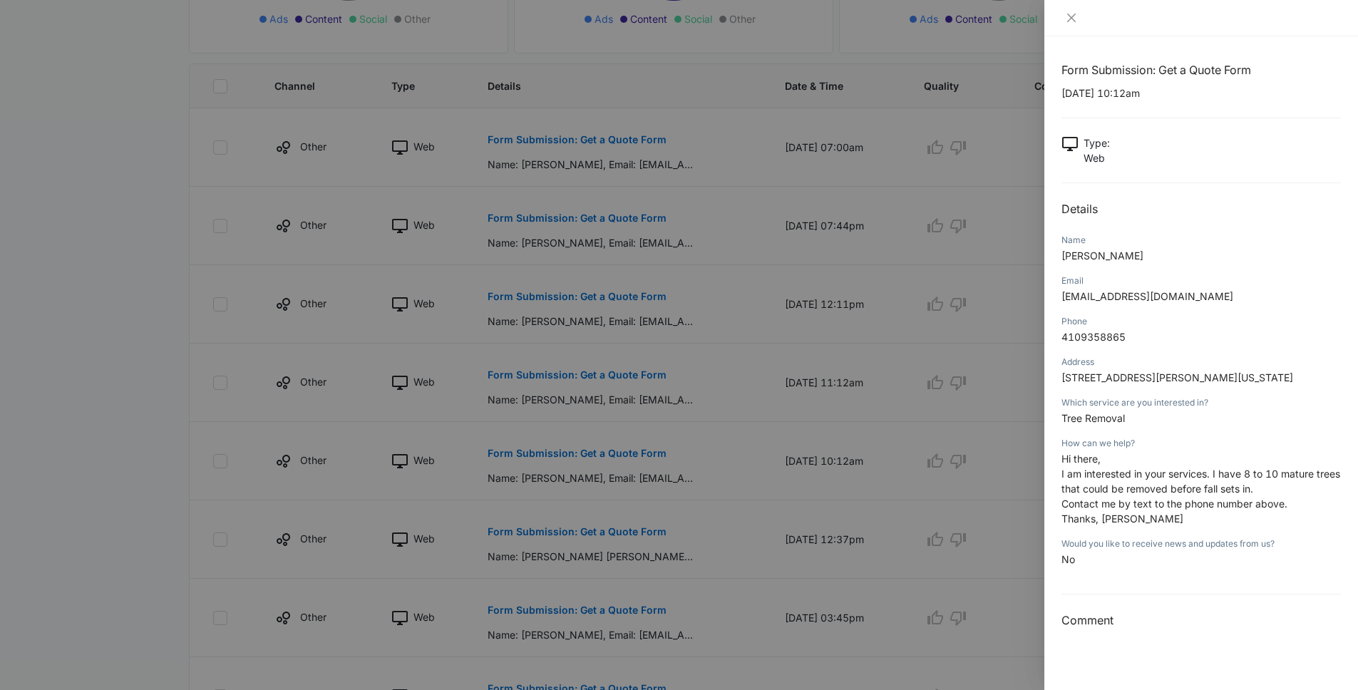
click at [86, 438] on div at bounding box center [679, 345] width 1358 height 690
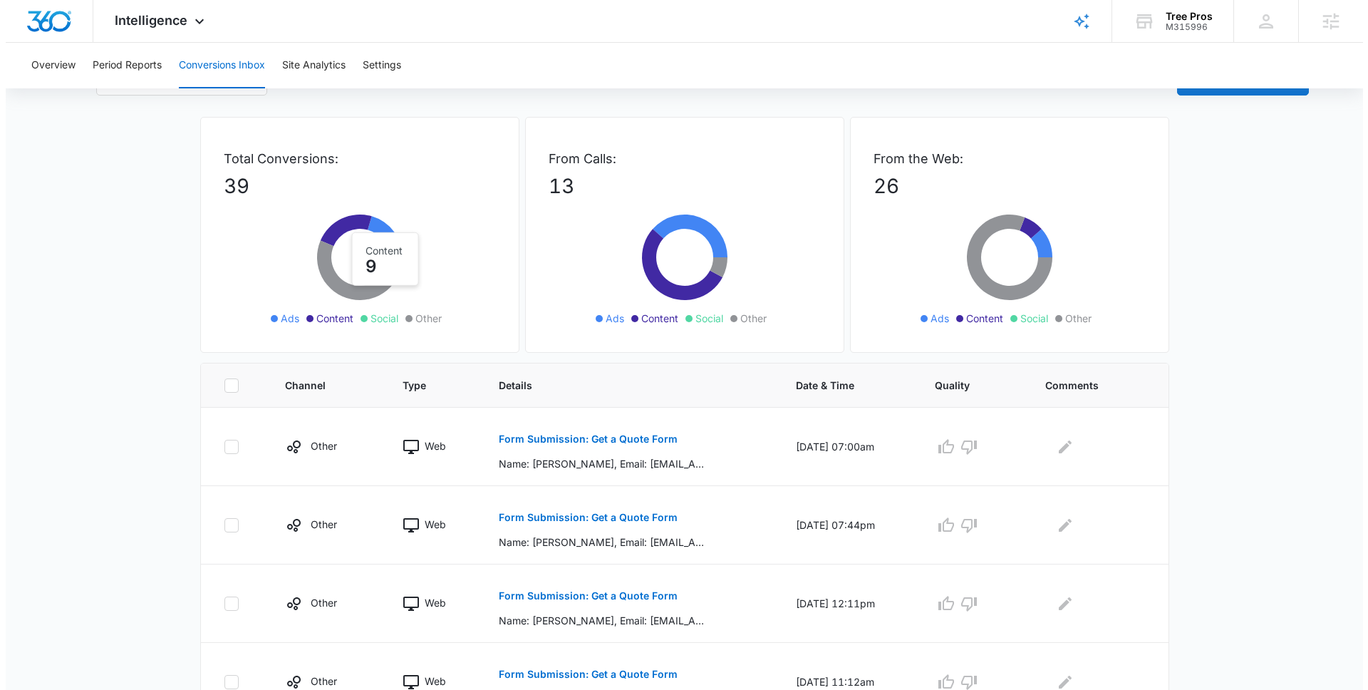
scroll to position [0, 0]
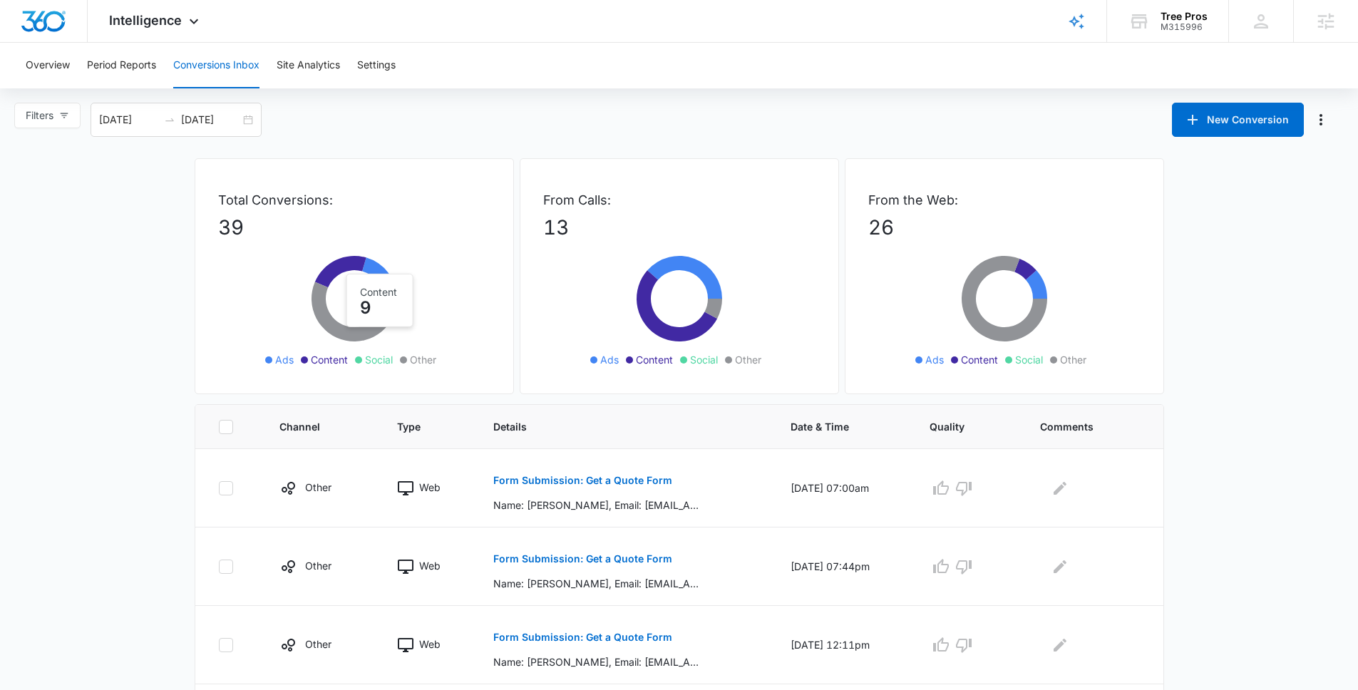
click at [101, 453] on main "Filters [DATE] [DATE] New Conversion Total Conversions: 39 Ads Content Social O…" at bounding box center [679, 690] width 1358 height 1174
click at [196, 22] on icon at bounding box center [193, 24] width 17 height 17
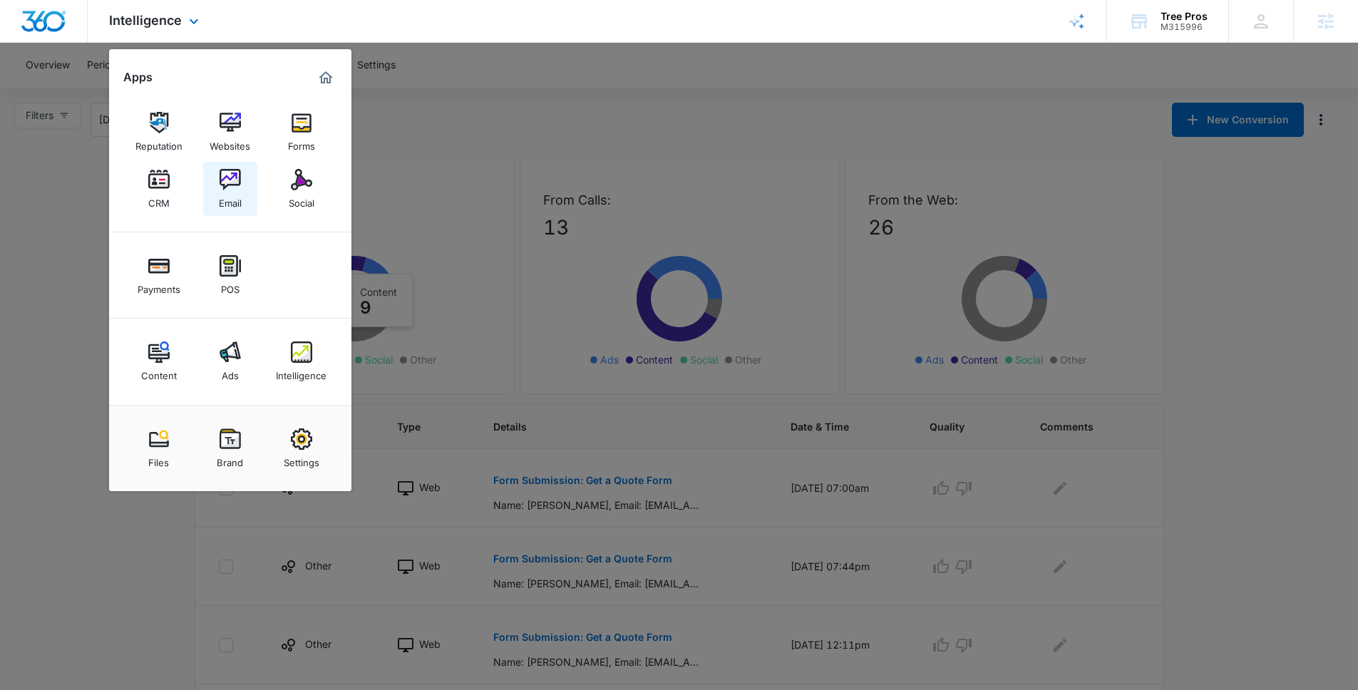
drag, startPoint x: 318, startPoint y: 133, endPoint x: 225, endPoint y: 177, distance: 102.6
drag, startPoint x: 1151, startPoint y: 197, endPoint x: 1142, endPoint y: 46, distance: 150.6
click at [1150, 196] on div at bounding box center [679, 345] width 1358 height 690
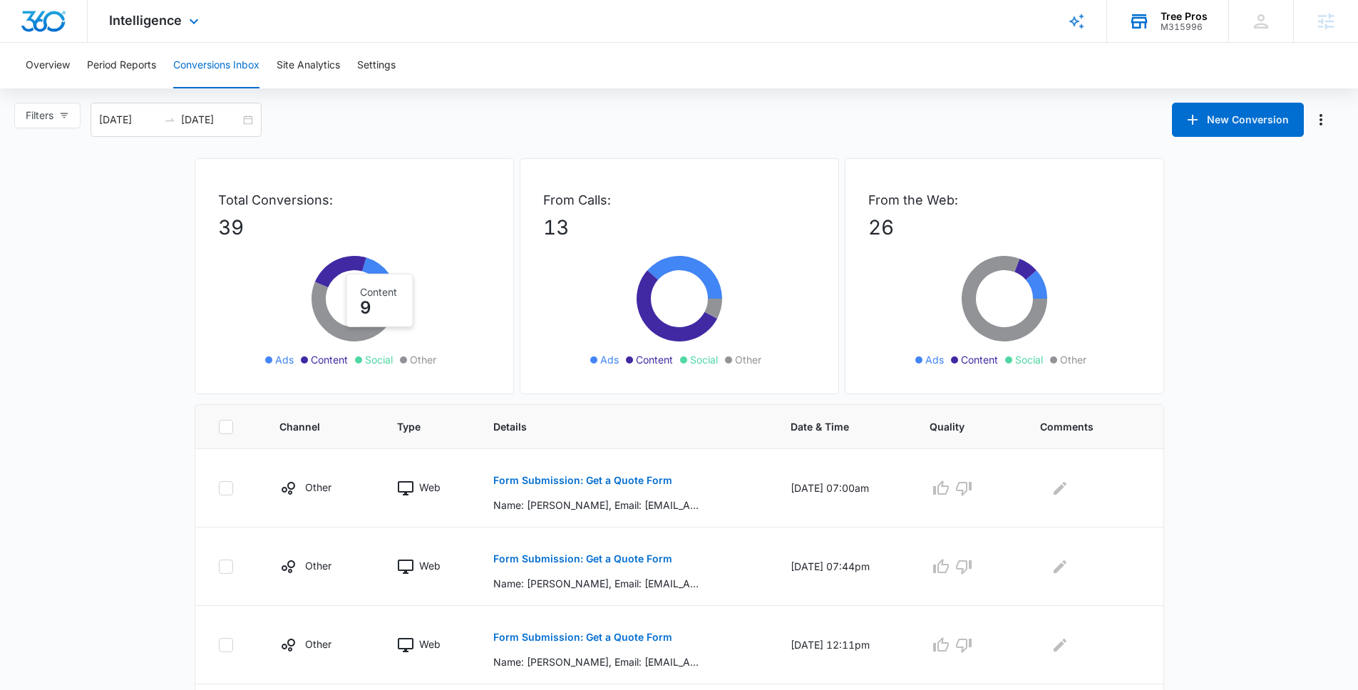
click at [1153, 18] on div "Tree Pros M315996 Your Accounts View All" at bounding box center [1167, 21] width 121 height 42
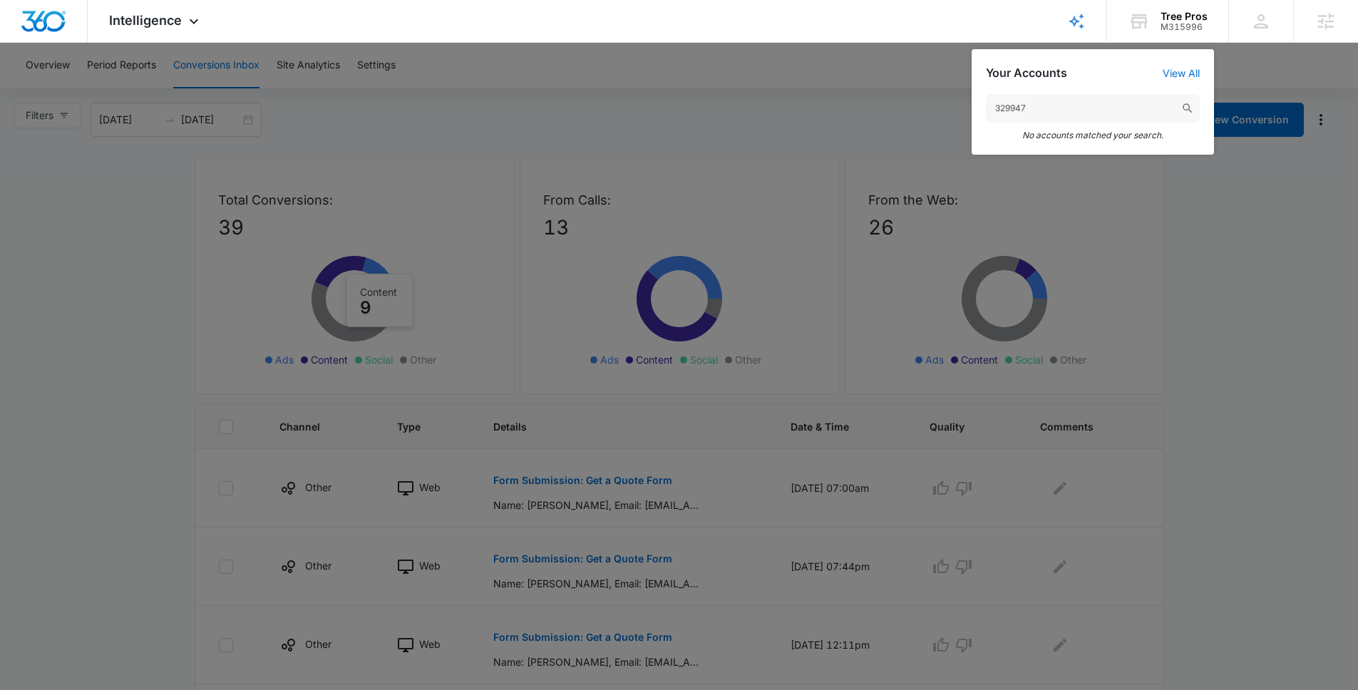
click at [995, 107] on input "329947" at bounding box center [1093, 108] width 214 height 29
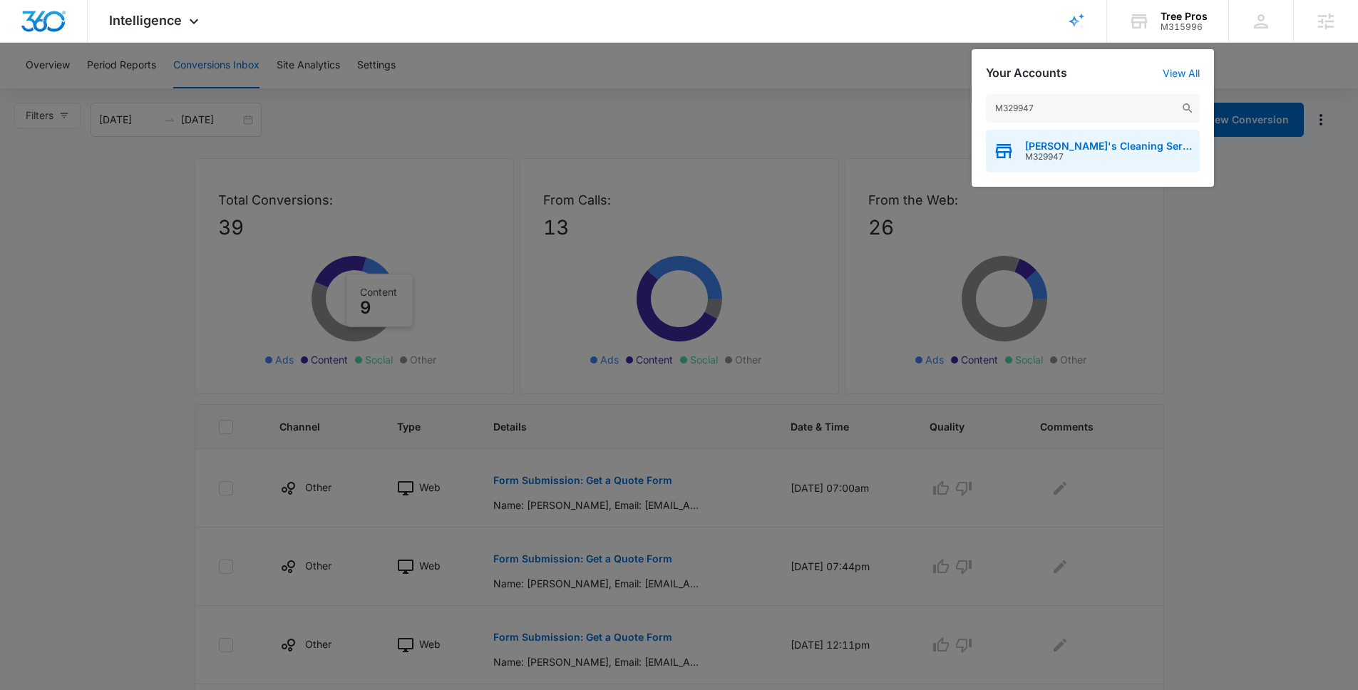
type input "M329947"
click at [1058, 159] on span "M329947" at bounding box center [1108, 157] width 167 height 10
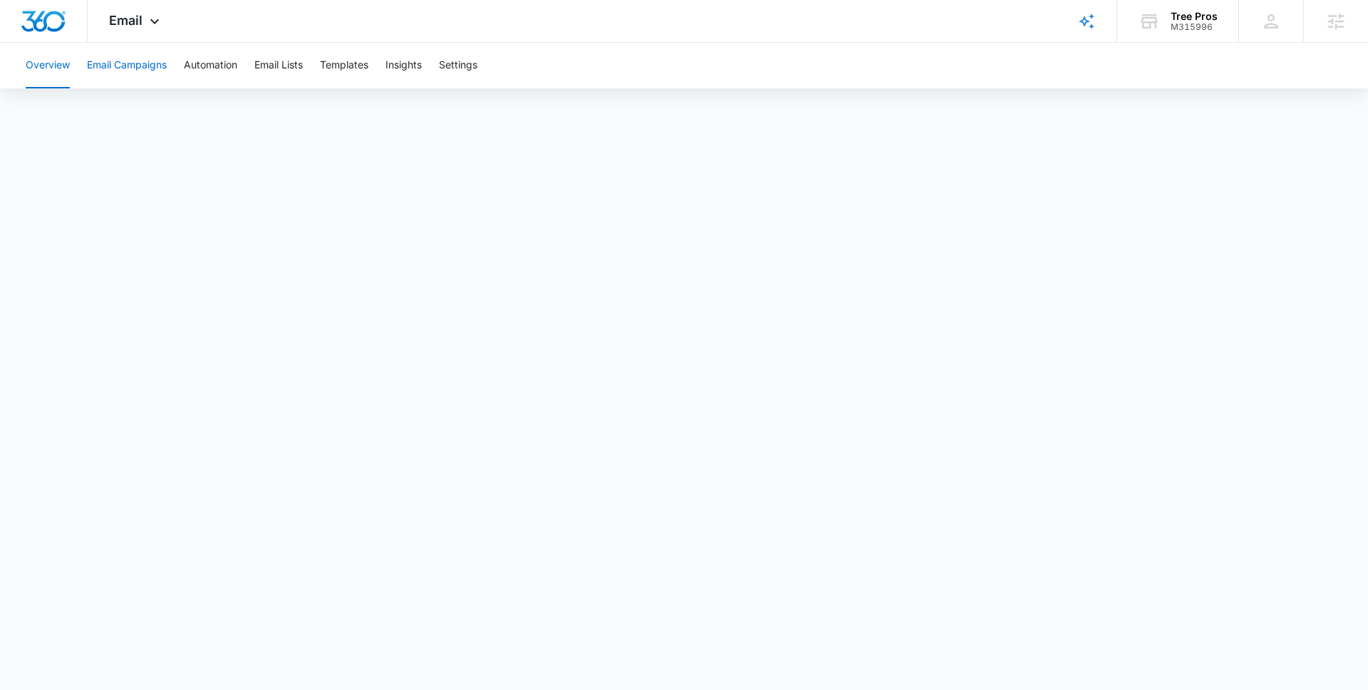
click at [145, 70] on button "Email Campaigns" at bounding box center [127, 66] width 80 height 46
